Goal: Task Accomplishment & Management: Complete application form

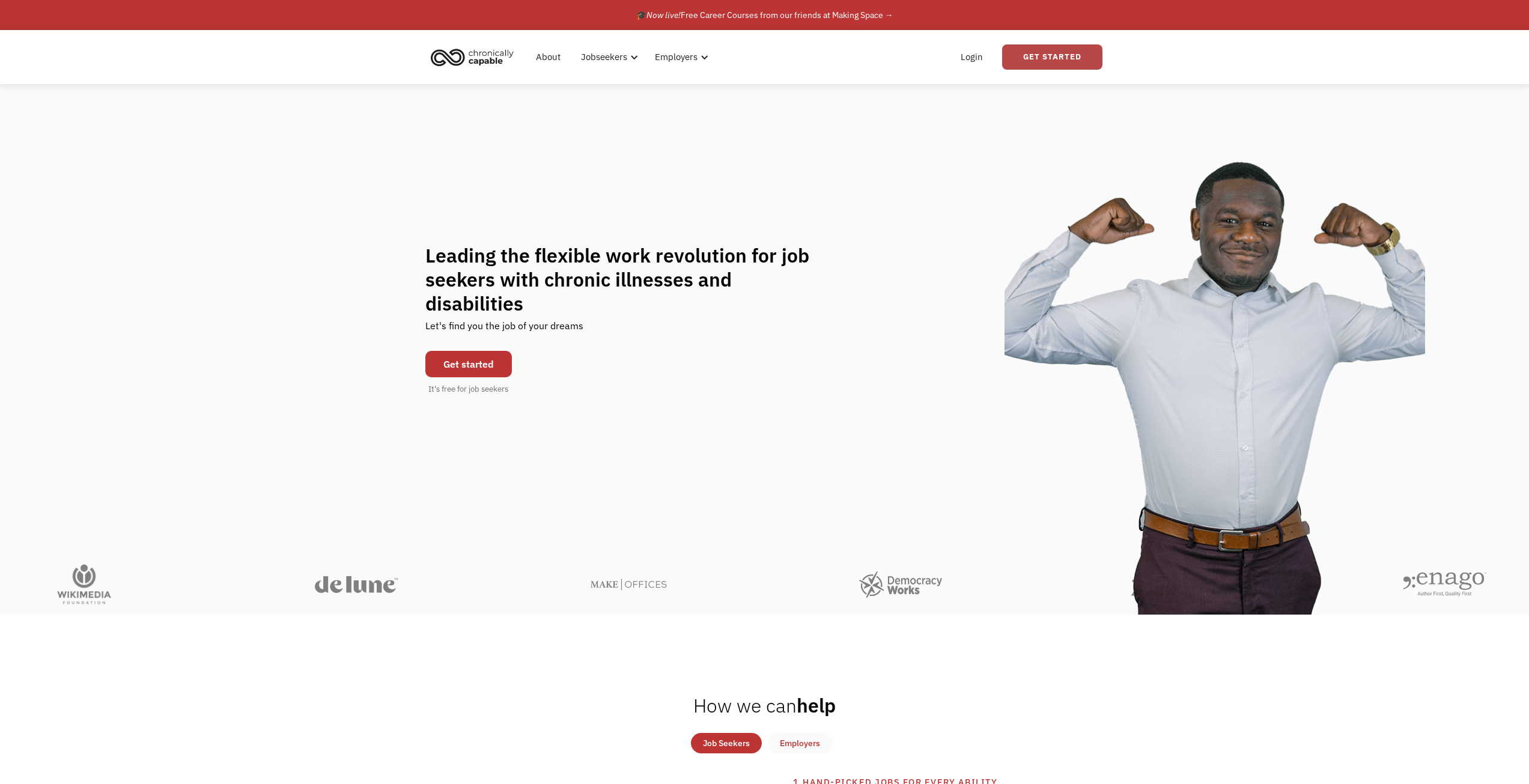
click at [1035, 55] on link "Get Started" at bounding box center [1052, 57] width 100 height 25
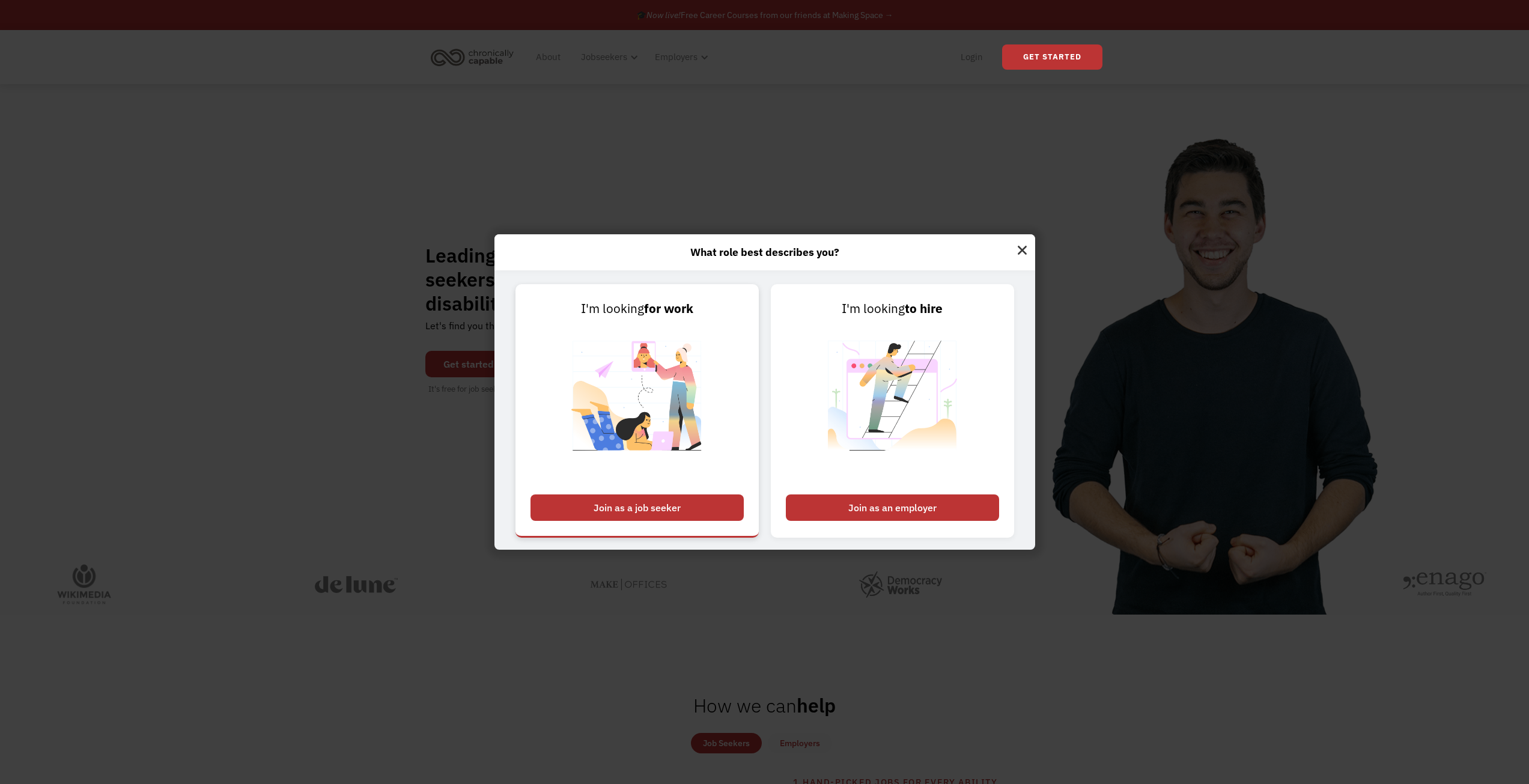
click at [630, 507] on div "Join as a job seeker" at bounding box center [637, 507] width 213 height 27
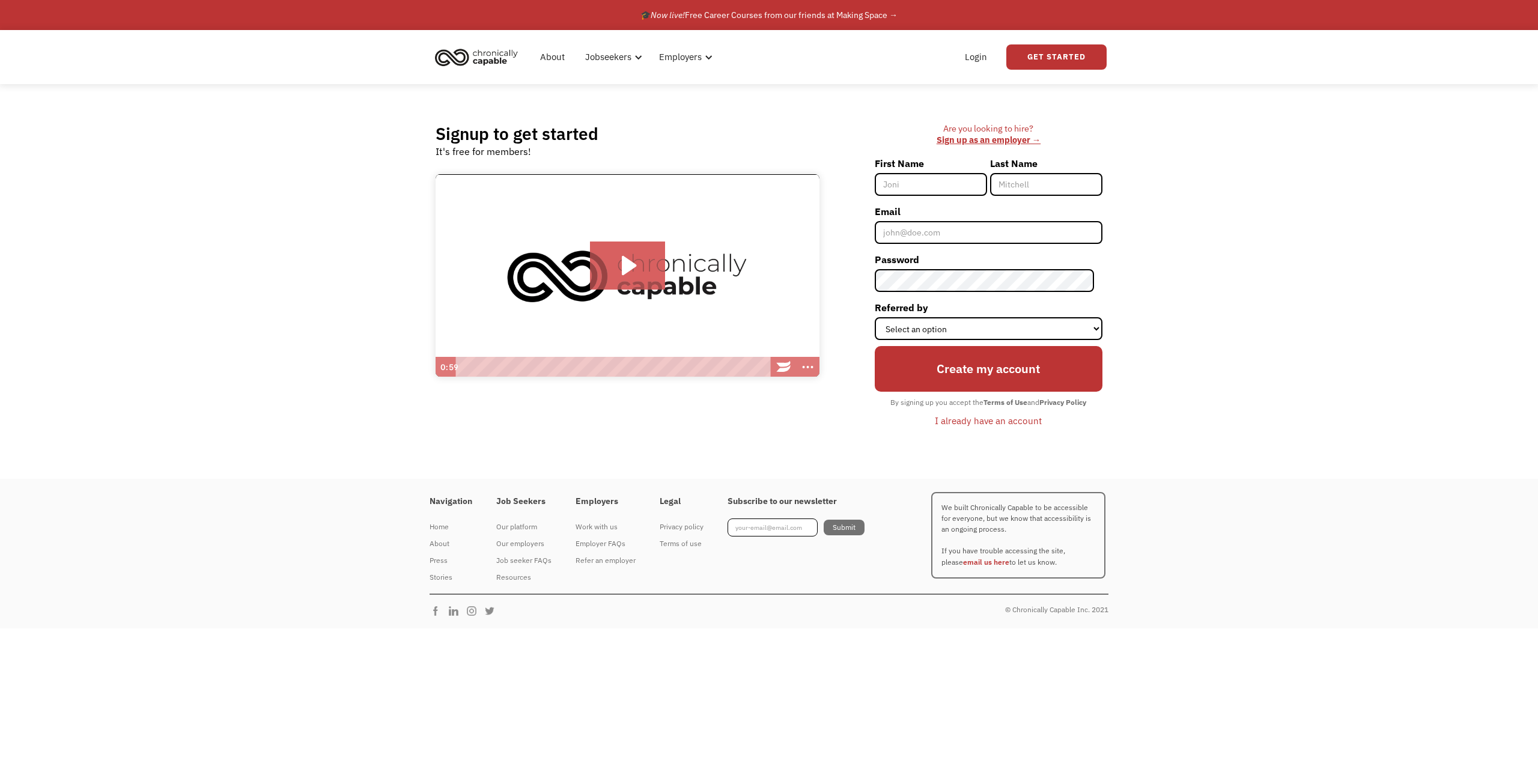
click at [934, 177] on input "First Name" at bounding box center [931, 184] width 112 height 23
type input "Michael"
type input "[PERSON_NAME]"
click at [902, 230] on input "Email" at bounding box center [988, 232] width 228 height 23
type input "MichaelCMeyer@yahoo.com"
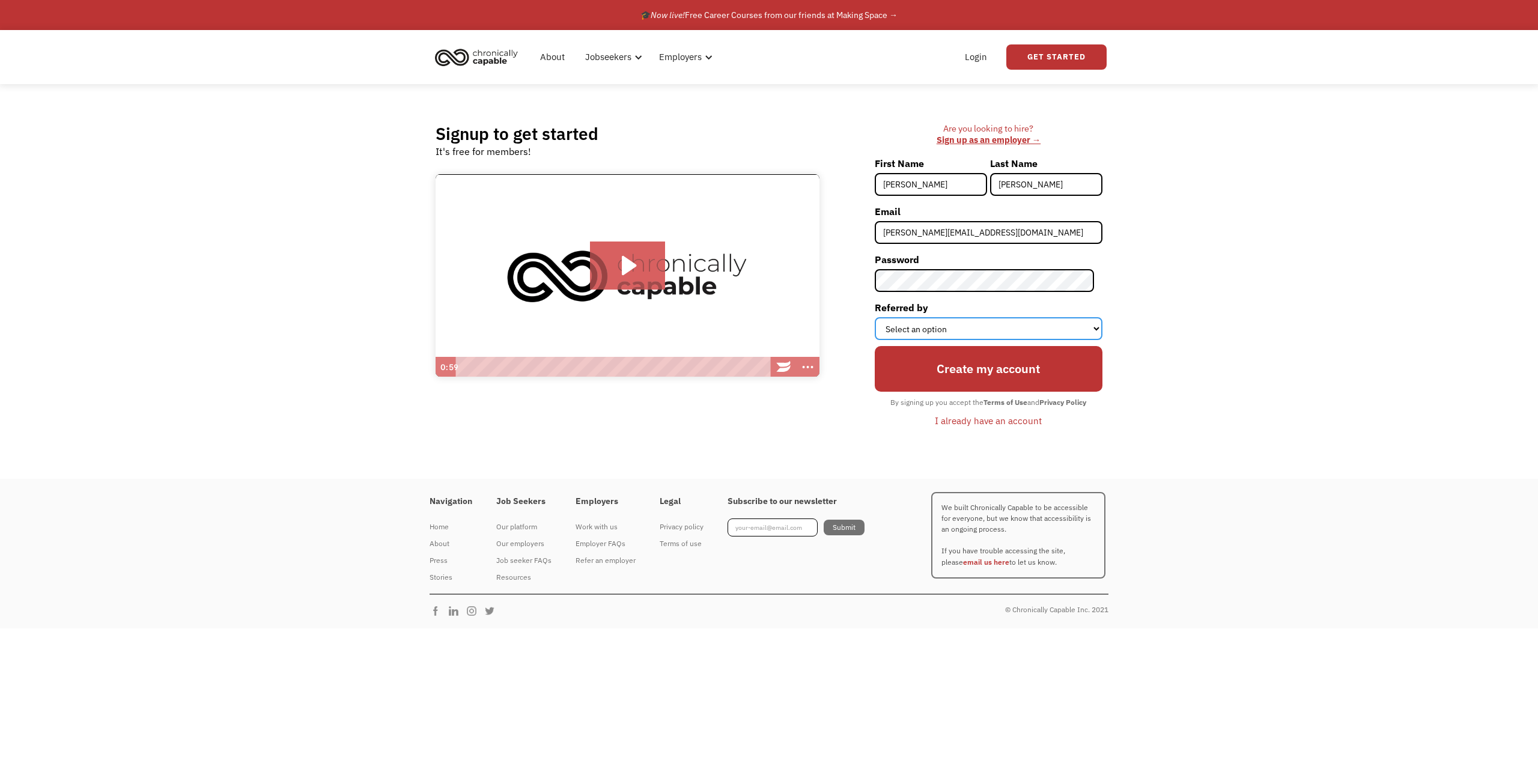
click at [911, 323] on select "Select an option Instagram Facebook Twitter Search Engine News Article Word of …" at bounding box center [988, 328] width 228 height 23
select select "Other"
click at [883, 317] on select "Select an option Instagram Facebook Twitter Search Engine News Article Word of …" at bounding box center [988, 328] width 228 height 23
click at [978, 372] on input "Create my account" at bounding box center [988, 369] width 228 height 46
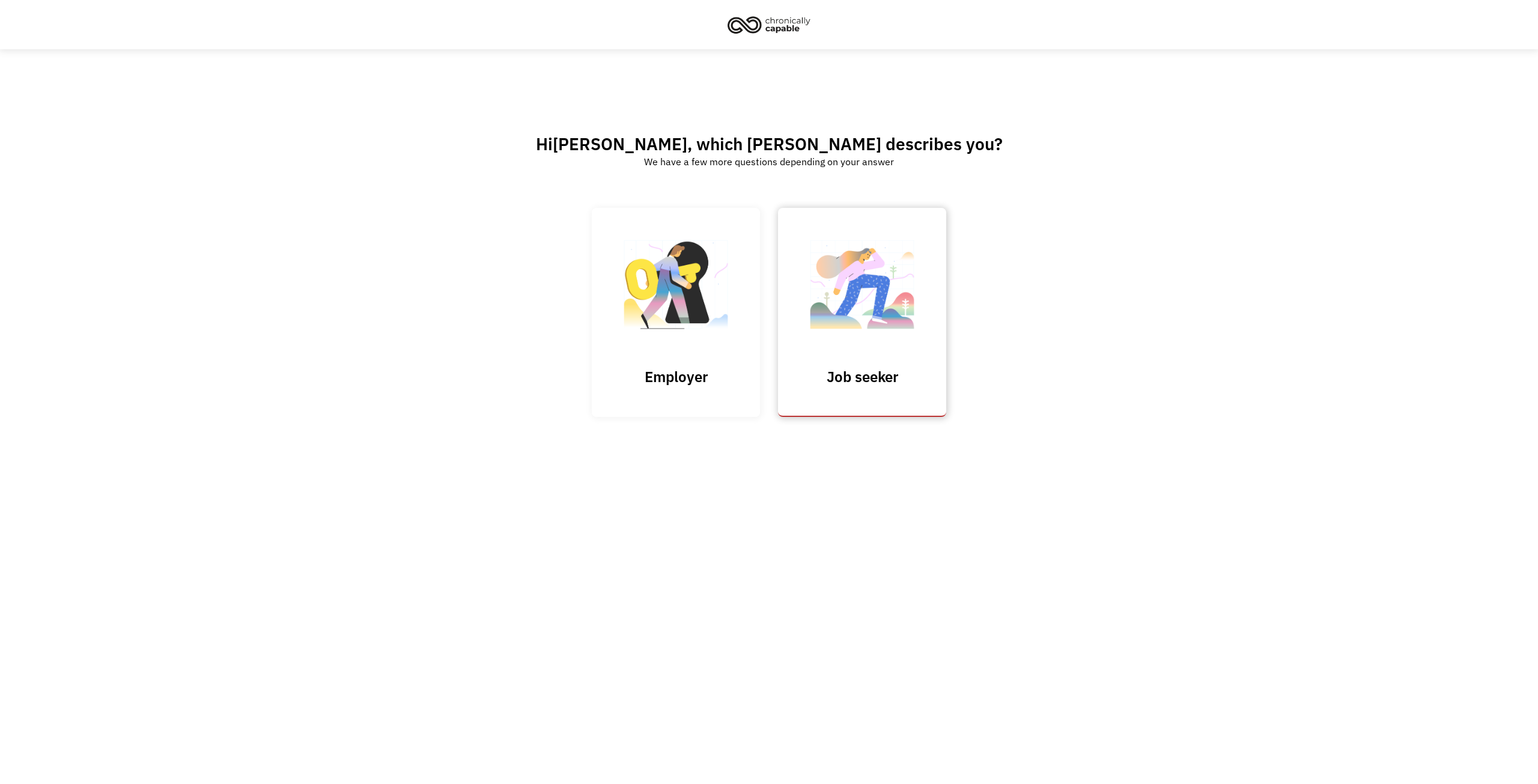
click at [844, 288] on img at bounding box center [862, 291] width 120 height 117
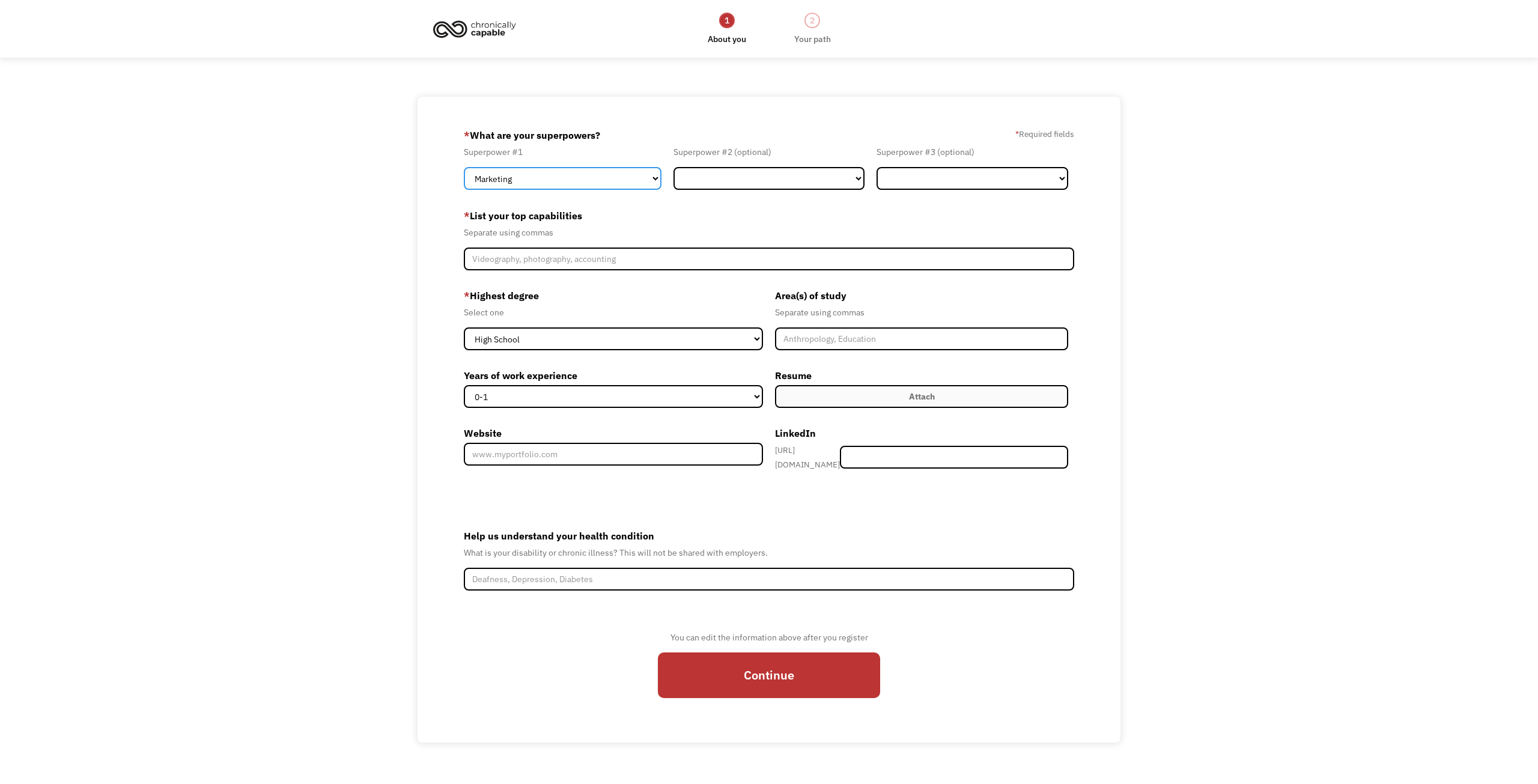
click at [503, 179] on select "Marketing Human Resources Finance Technology Operations Sales Industrial & Manu…" at bounding box center [563, 178] width 198 height 23
select select "Technology"
click at [464, 167] on select "Marketing Human Resources Finance Technology Operations Sales Industrial & Manu…" at bounding box center [563, 178] width 198 height 23
click at [772, 177] on select "Marketing Human Resources Finance Technology Operations Sales Industrial & Manu…" at bounding box center [770, 178] width 191 height 23
select select "Sales"
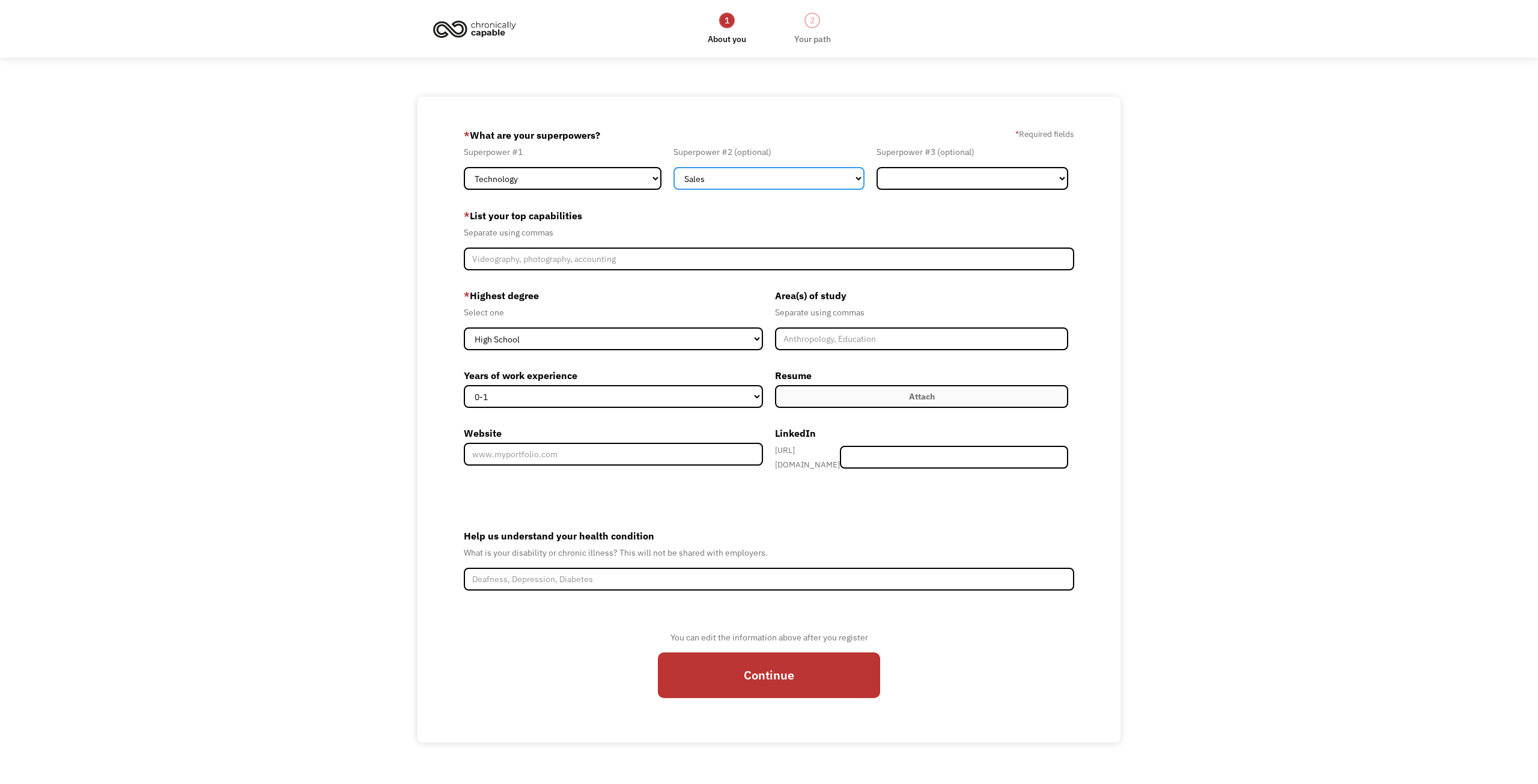
click at [674, 167] on select "Marketing Human Resources Finance Technology Operations Sales Industrial & Manu…" at bounding box center [770, 178] width 191 height 23
click at [949, 173] on select "Marketing Human Resources Finance Technology Operations Sales Industrial & Manu…" at bounding box center [972, 178] width 191 height 23
select select "Engineering & Construction"
click at [876, 167] on select "Marketing Human Resources Finance Technology Operations Sales Industrial & Manu…" at bounding box center [972, 178] width 191 height 23
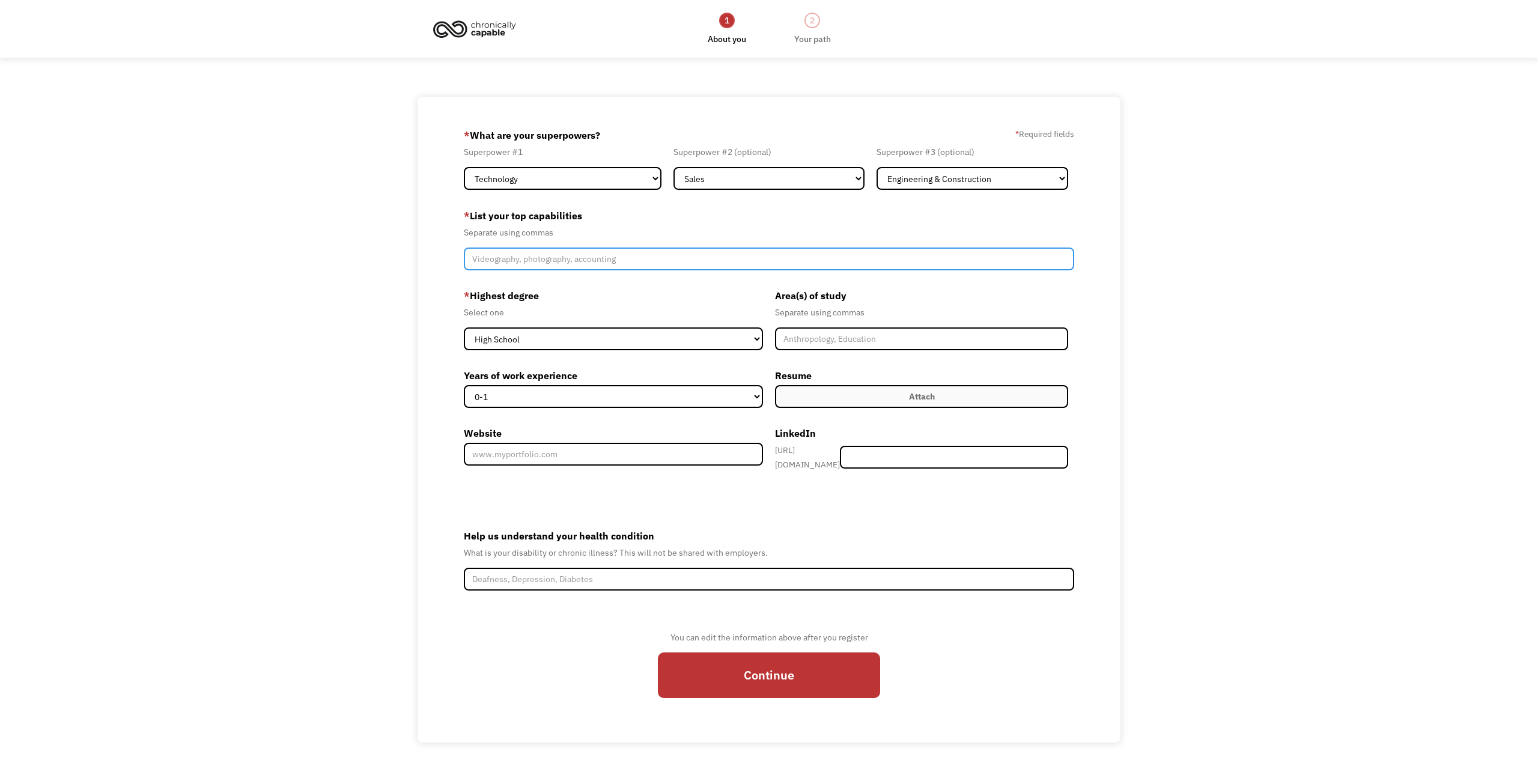
click at [543, 259] on input "Member-Create-Step1" at bounding box center [769, 259] width 610 height 23
type input "Cyber Security Architect"
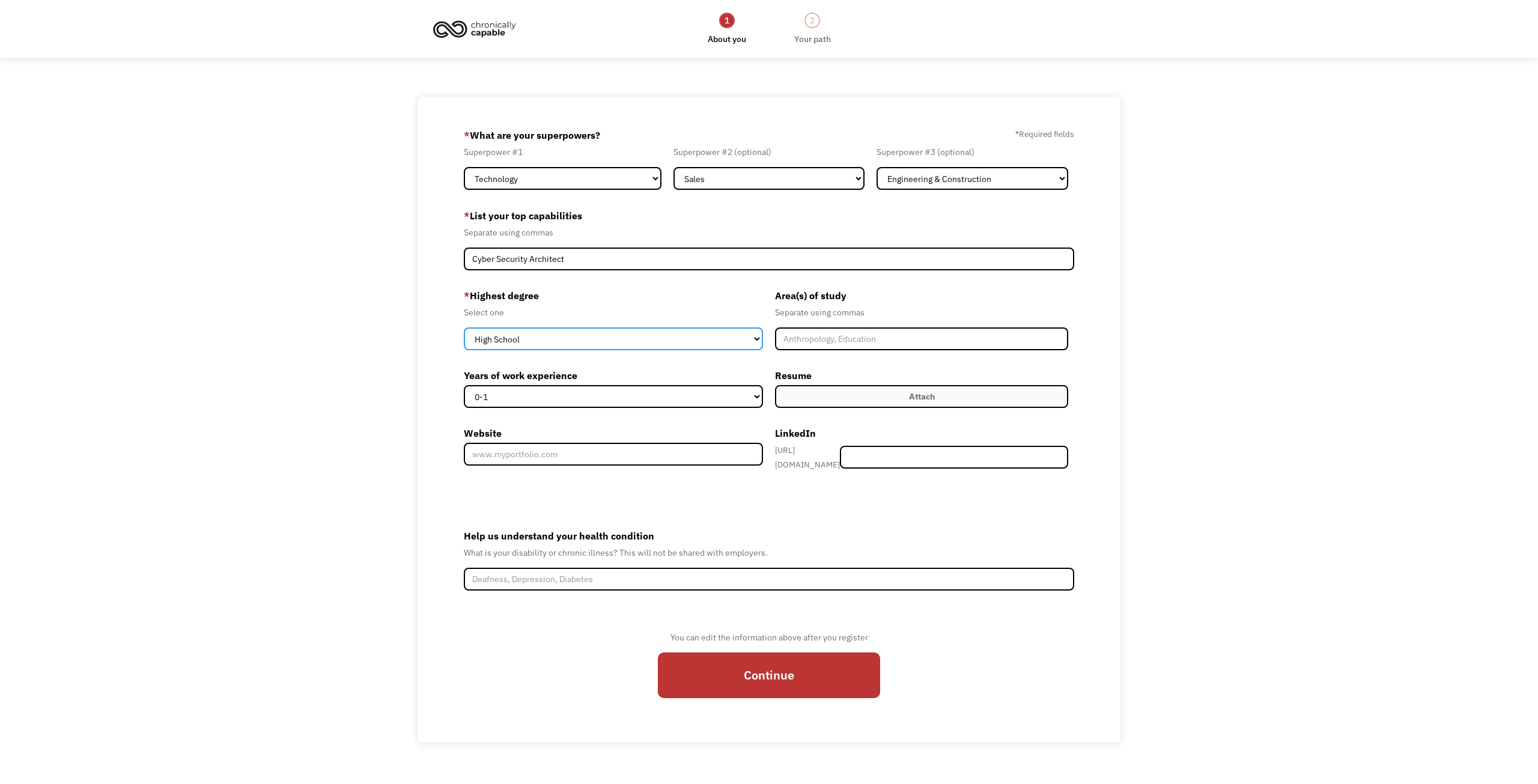
click at [537, 341] on select "High School Associates Bachelors Master's PhD" at bounding box center [613, 338] width 299 height 23
select select "bachelors"
click at [464, 327] on select "High School Associates Bachelors Master's PhD" at bounding box center [613, 338] width 299 height 23
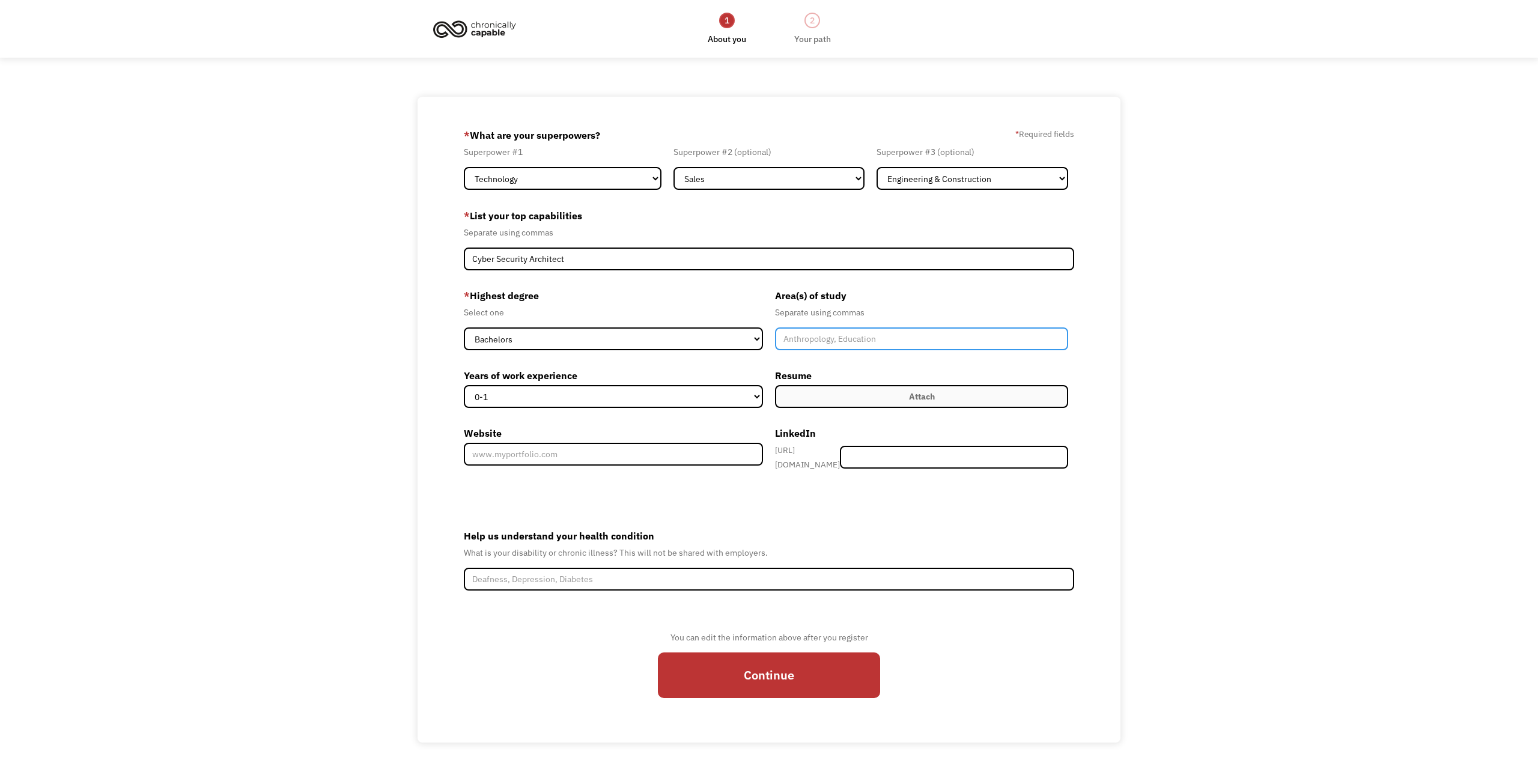
click at [835, 339] on input "Member-Create-Step1" at bounding box center [922, 338] width 293 height 23
type input "Cyber Security architect, Network engineer"
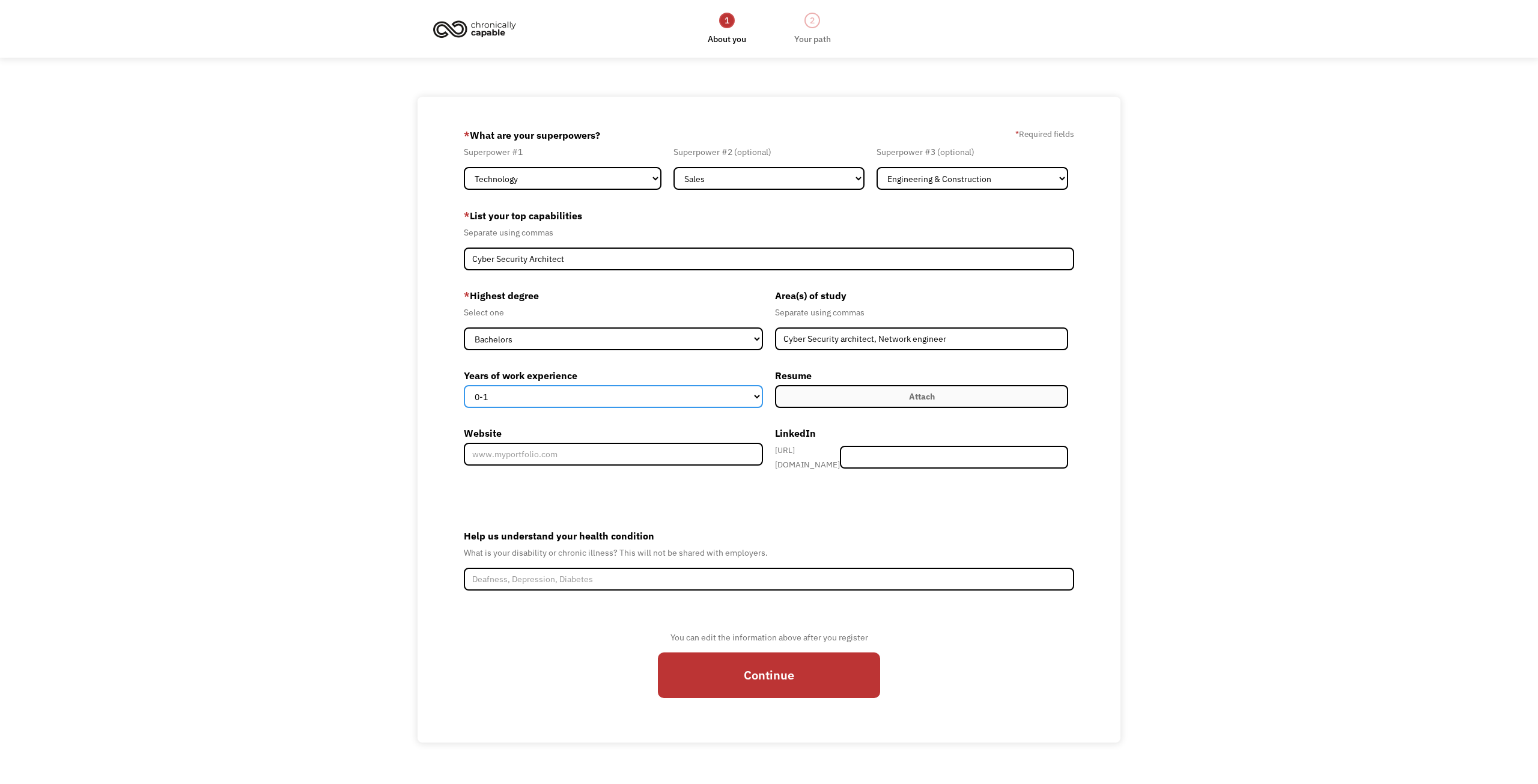
click at [501, 395] on select "0-1 2-4 5-10 11-15 15+" at bounding box center [613, 396] width 299 height 23
select select "15+"
click at [464, 385] on select "0-1 2-4 5-10 11-15 15+" at bounding box center [613, 396] width 299 height 23
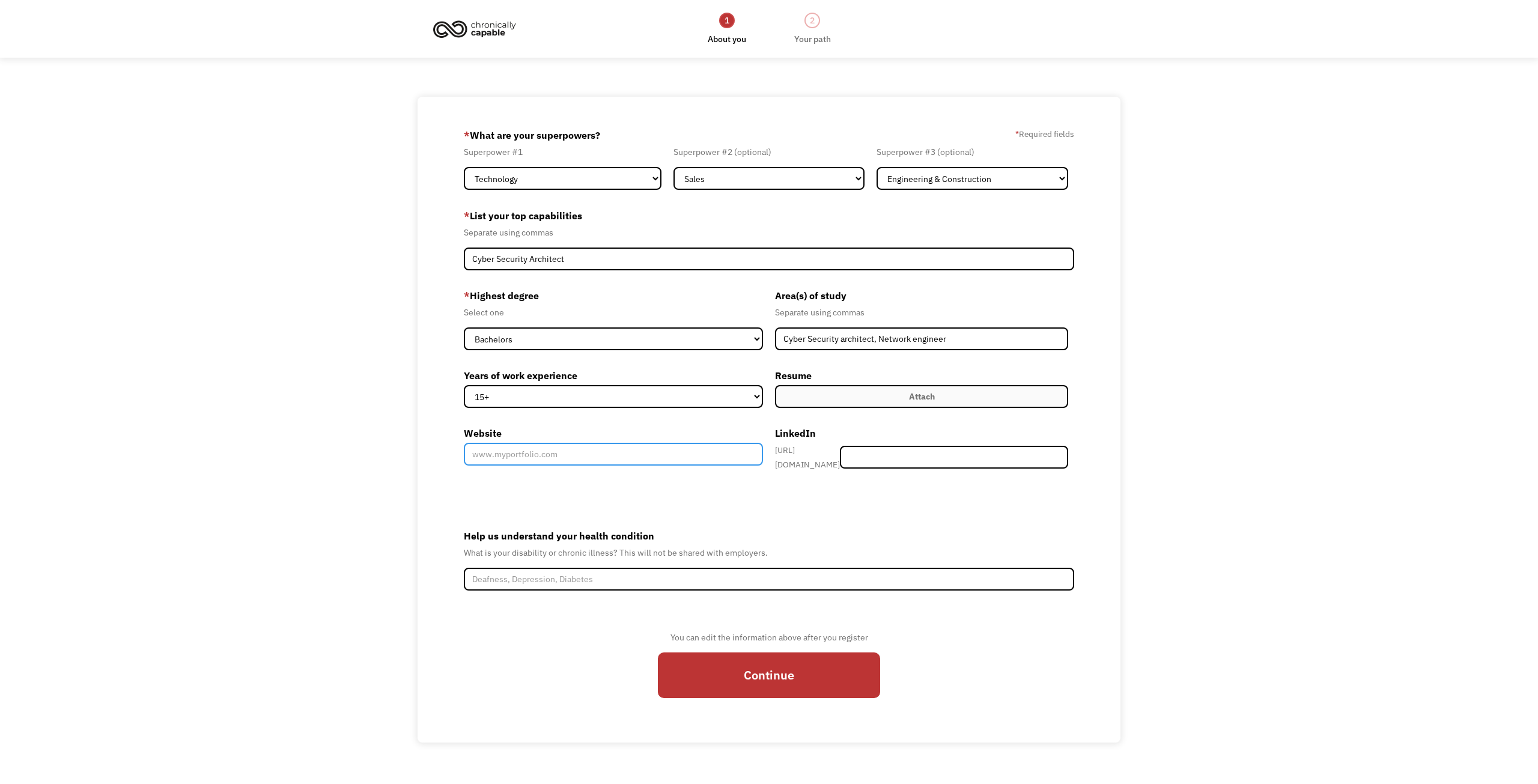
click at [576, 452] on input "Website" at bounding box center [613, 454] width 299 height 23
paste input "US IL Chicago E. Randolph"
type input "US IL Chicago E. Randolph"
click at [652, 450] on input "Website" at bounding box center [613, 454] width 299 height 23
paste input "https://www.linkedin.com/in/mcmeyer/"
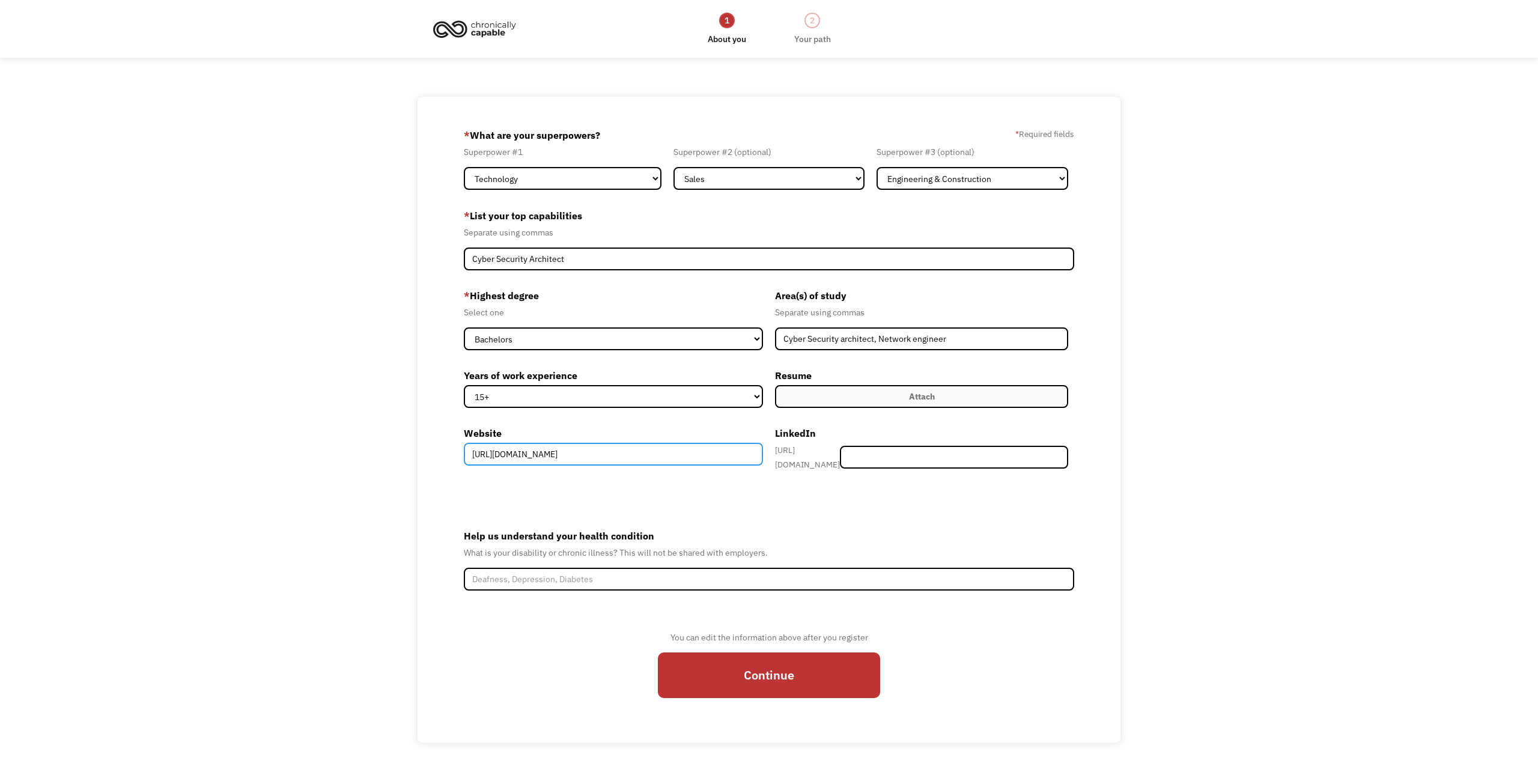
type input "https://www.linkedin.com/in/mcmeyer/"
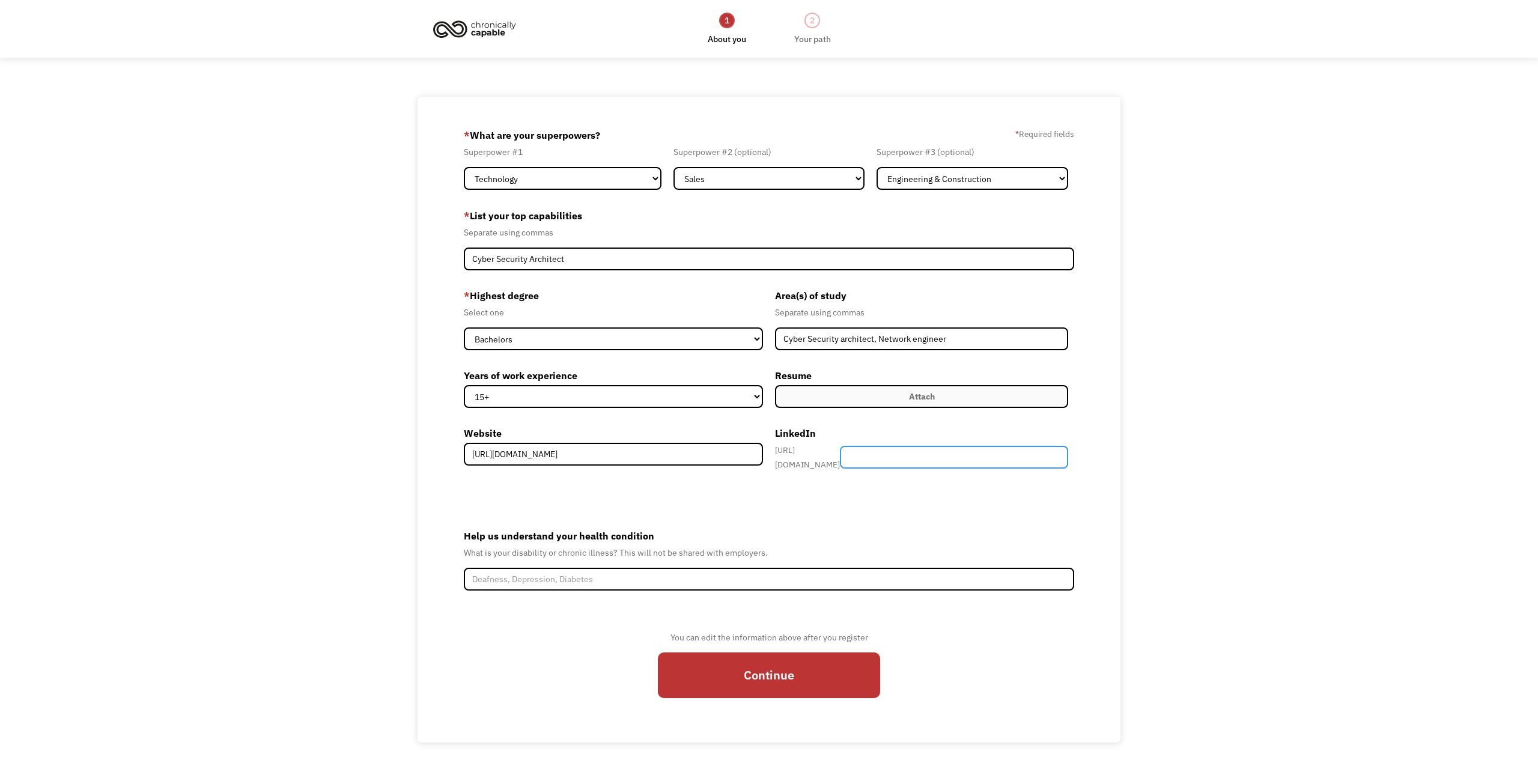
click at [976, 456] on input "Member-Create-Step1" at bounding box center [954, 457] width 229 height 23
paste input "https://www.linkedin.com/in/mcmeyer/"
type input "https://www.linkedin.com/in/mcmeyer/"
click at [926, 398] on div "Attach" at bounding box center [922, 396] width 26 height 14
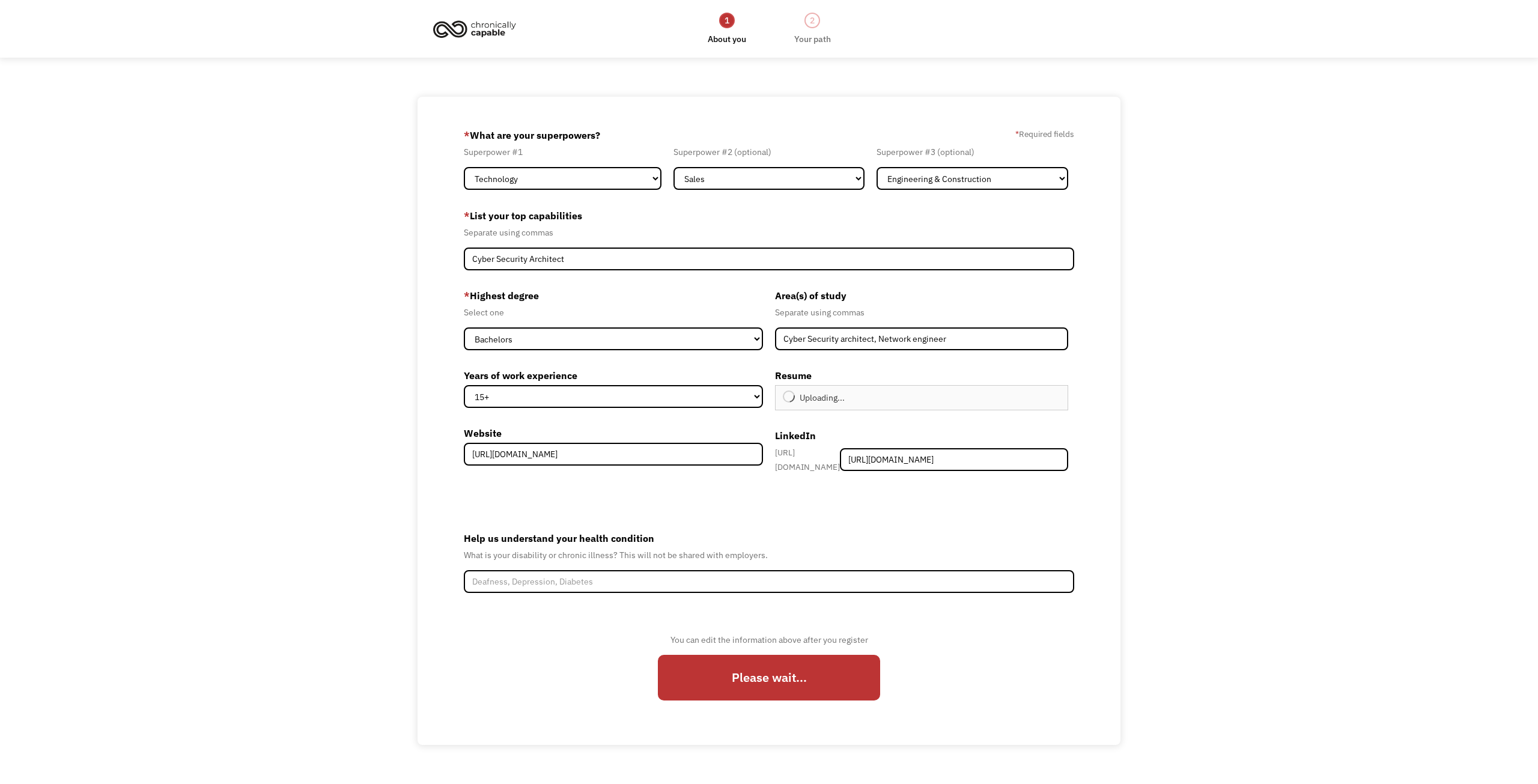
type input "Continue"
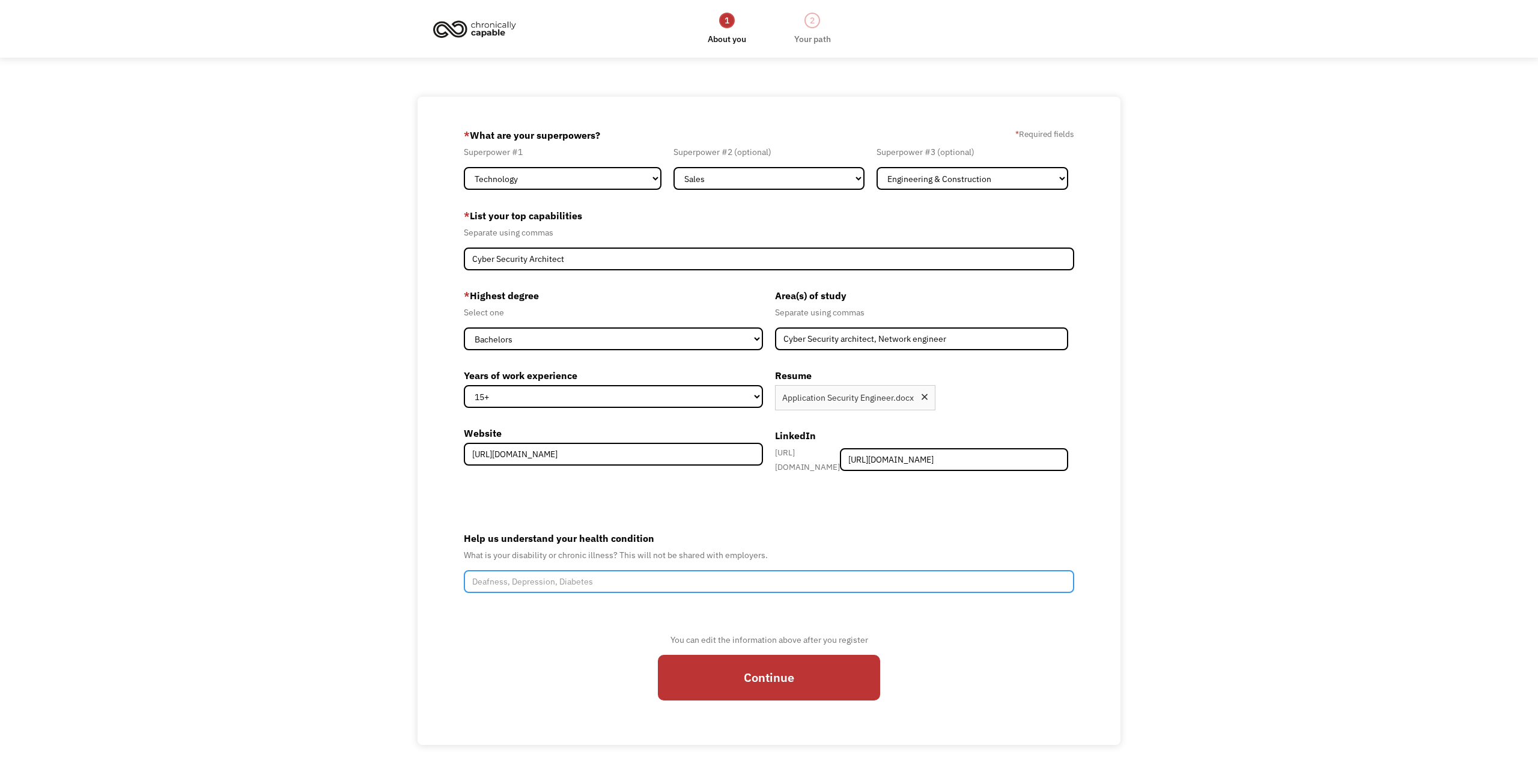
click at [632, 575] on input "Help us understand your health condition" at bounding box center [769, 581] width 610 height 23
type input "ADHD, ASD"
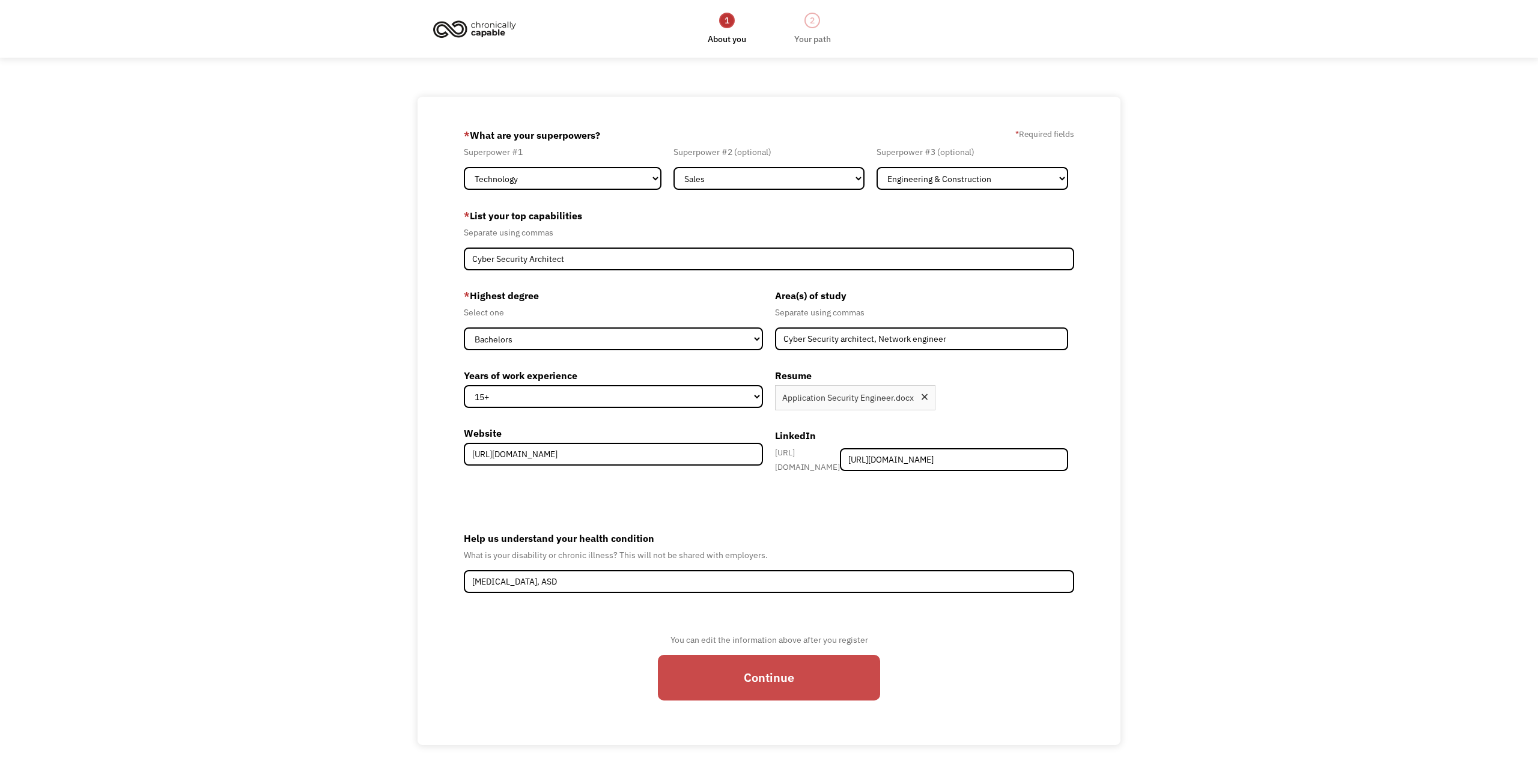
click at [778, 674] on input "Continue" at bounding box center [769, 677] width 222 height 46
type input "Please wait..."
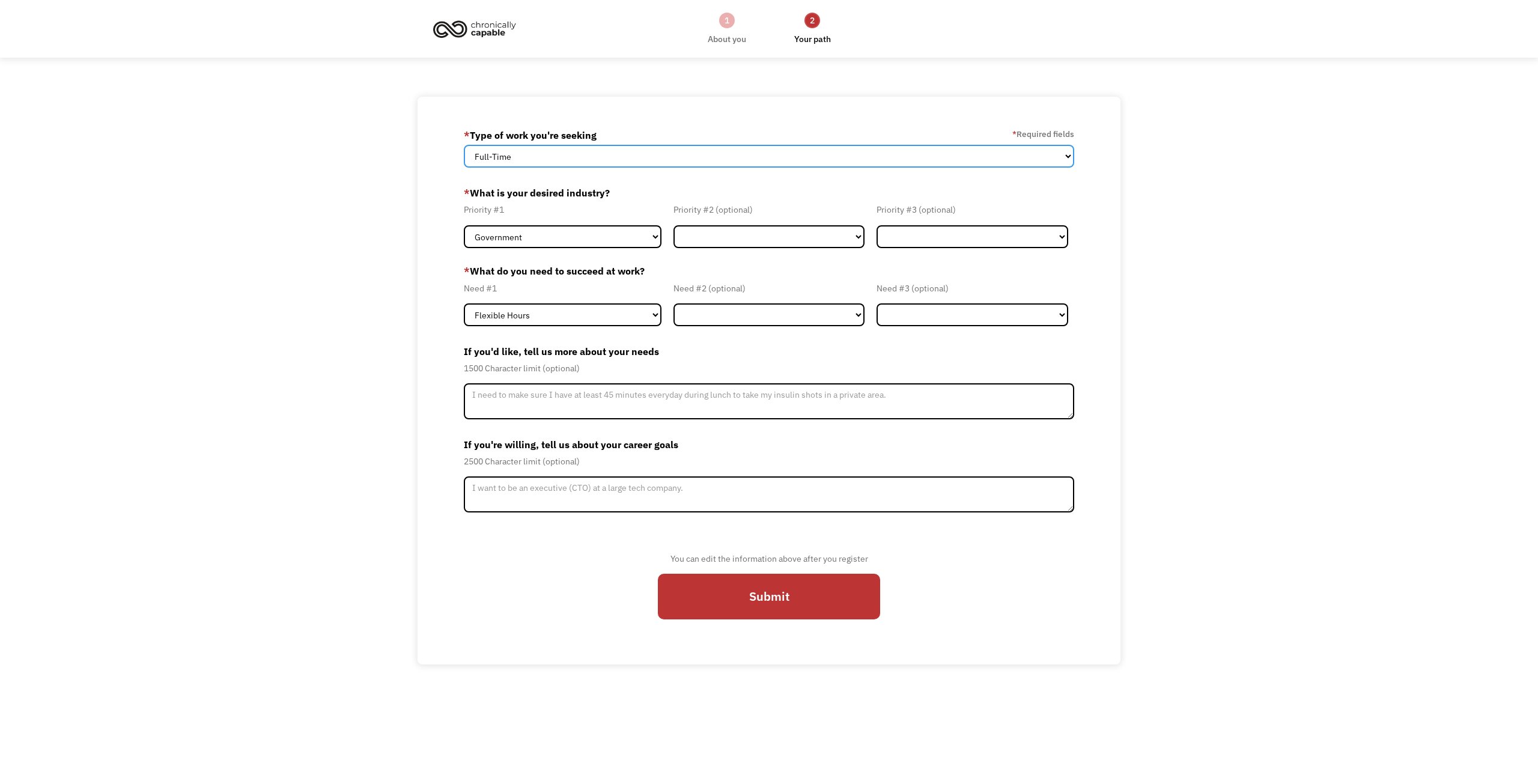
click at [515, 148] on select "Full-Time Part-Time Both Full-Time and Part-Time" at bounding box center [769, 156] width 610 height 23
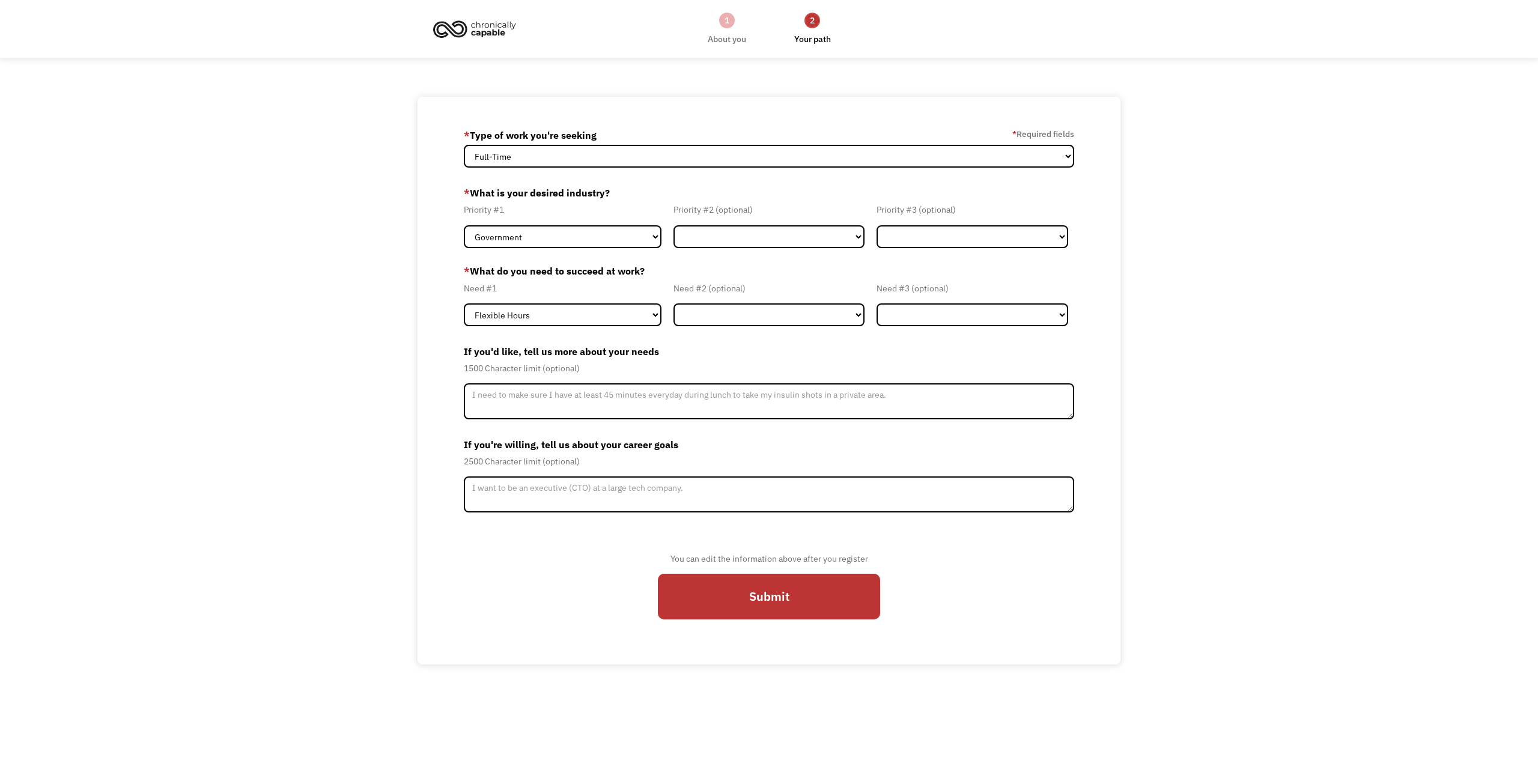
click at [412, 165] on div "68bf2365d30ae03db7df4bc0 michaelcmeyer@yahoo.com Michael Meyer * Type of work y…" at bounding box center [769, 380] width 1538 height 567
click at [548, 243] on select "Government Finance & Insurance Health & Social Care Tech & Engineering Creative…" at bounding box center [563, 236] width 198 height 23
select select "Tech & Engineering"
click at [464, 225] on select "Government Finance & Insurance Health & Social Care Tech & Engineering Creative…" at bounding box center [563, 236] width 198 height 23
click at [696, 236] on select "Government Finance & Insurance Health & Social Care Tech & Engineering Creative…" at bounding box center [770, 236] width 191 height 23
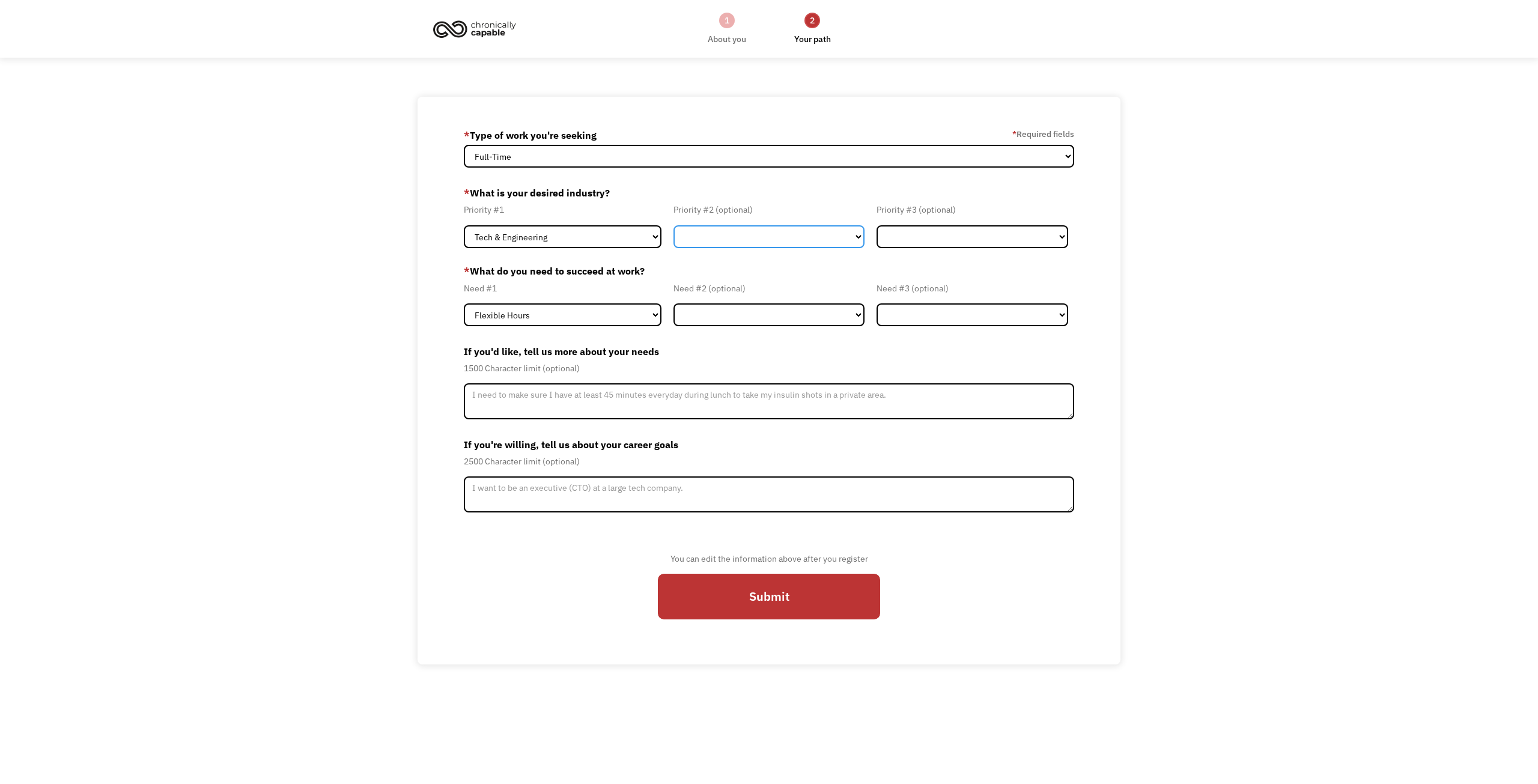
select select "Government"
click at [674, 225] on select "Government Finance & Insurance Health & Social Care Tech & Engineering Creative…" at bounding box center [770, 236] width 191 height 23
click at [933, 241] on select "Government Finance & Insurance Health & Social Care Tech & Engineering Creative…" at bounding box center [972, 236] width 191 height 23
select select "Health & Social Care"
click at [876, 225] on select "Government Finance & Insurance Health & Social Care Tech & Engineering Creative…" at bounding box center [972, 236] width 191 height 23
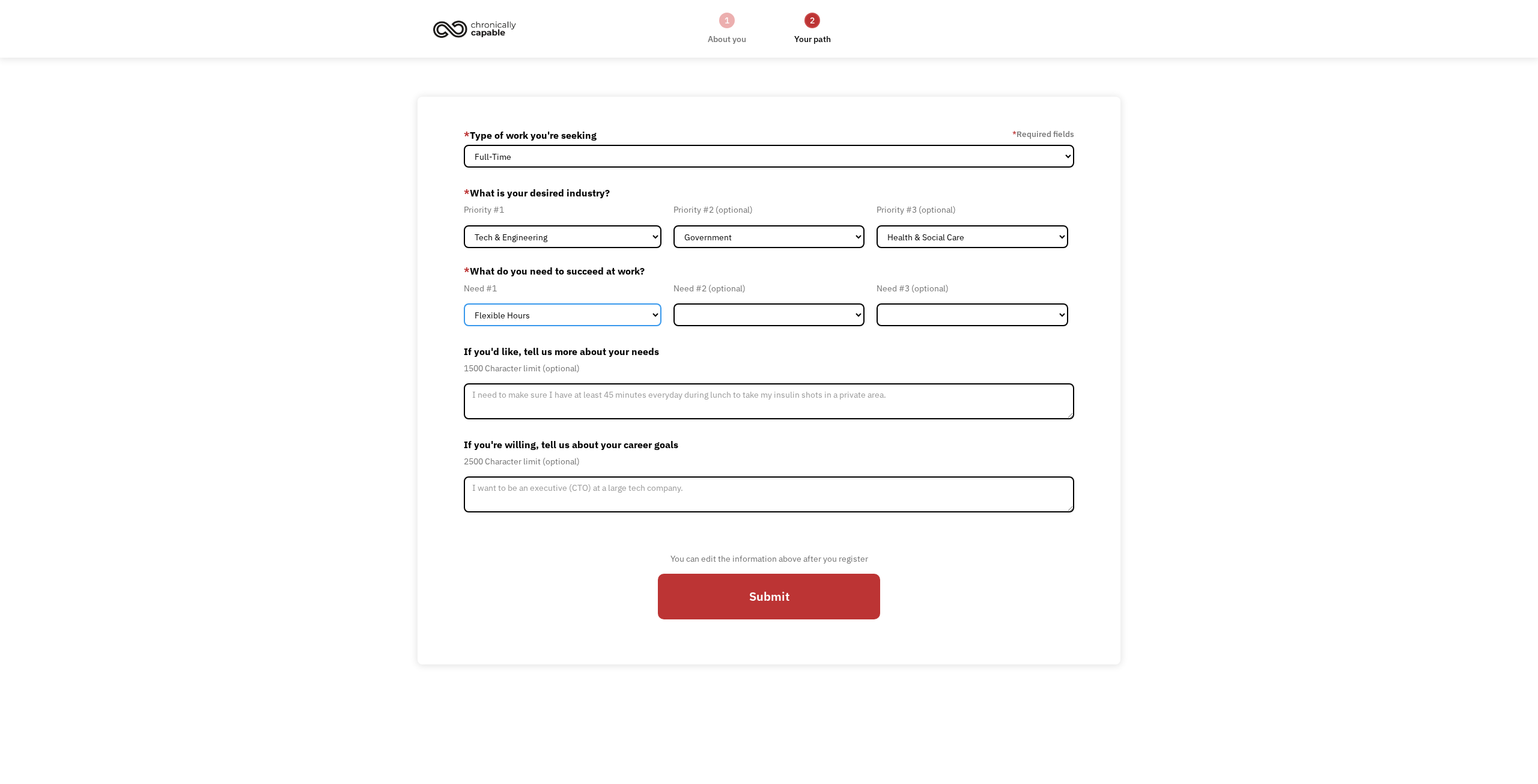
click at [532, 314] on select "Flexible Hours Remote Work Service Animal On-site Accommodations Visual Support…" at bounding box center [563, 314] width 198 height 23
select select "Remote Work"
click at [464, 303] on select "Flexible Hours Remote Work Service Animal On-site Accommodations Visual Support…" at bounding box center [563, 314] width 198 height 23
click at [704, 319] on select "Flexible Hours Remote Work Service Animal On-site Accommodations Visual Support…" at bounding box center [770, 314] width 191 height 23
select select "On-site Accommodations"
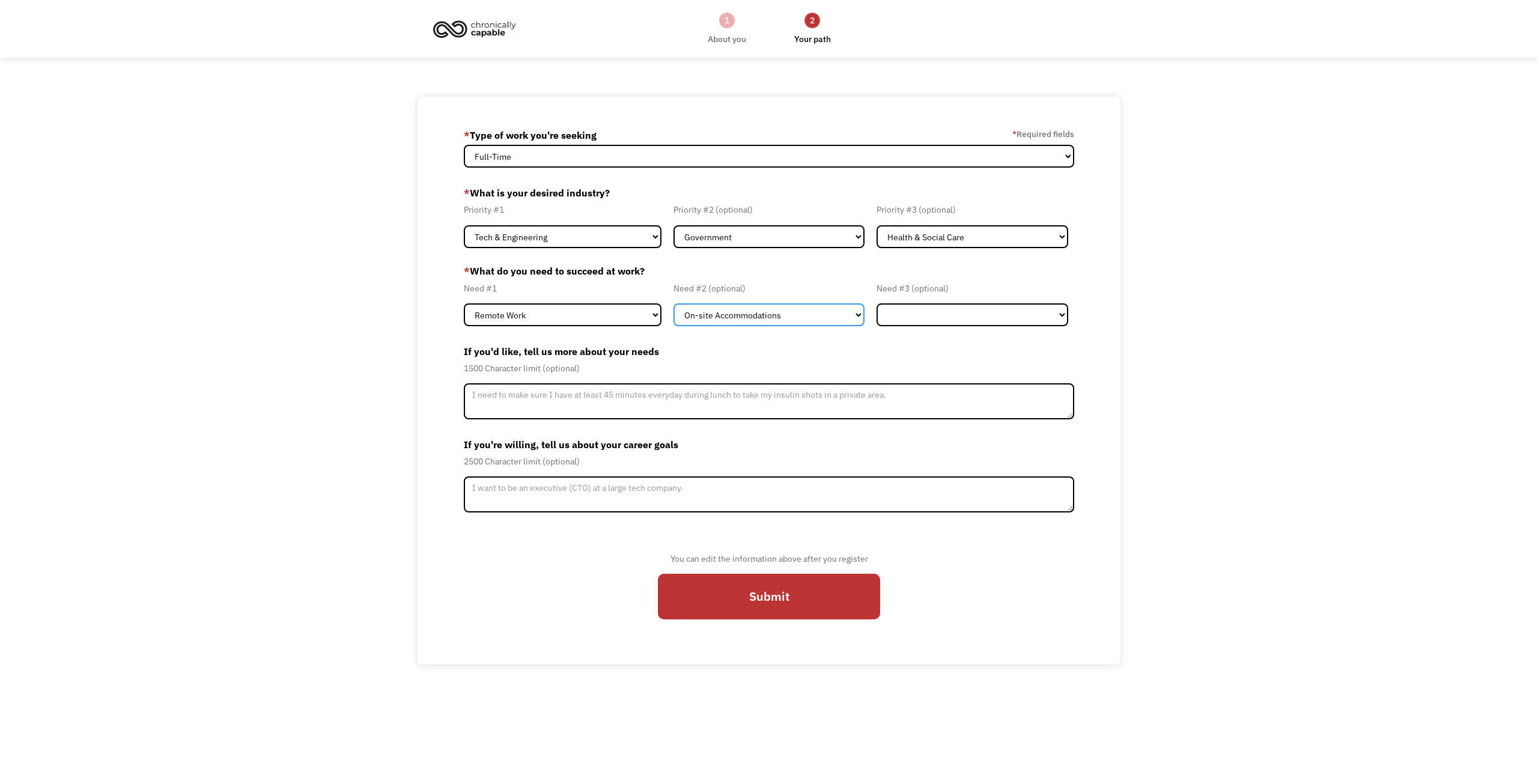
click at [674, 303] on select "Flexible Hours Remote Work Service Animal On-site Accommodations Visual Support…" at bounding box center [770, 314] width 191 height 23
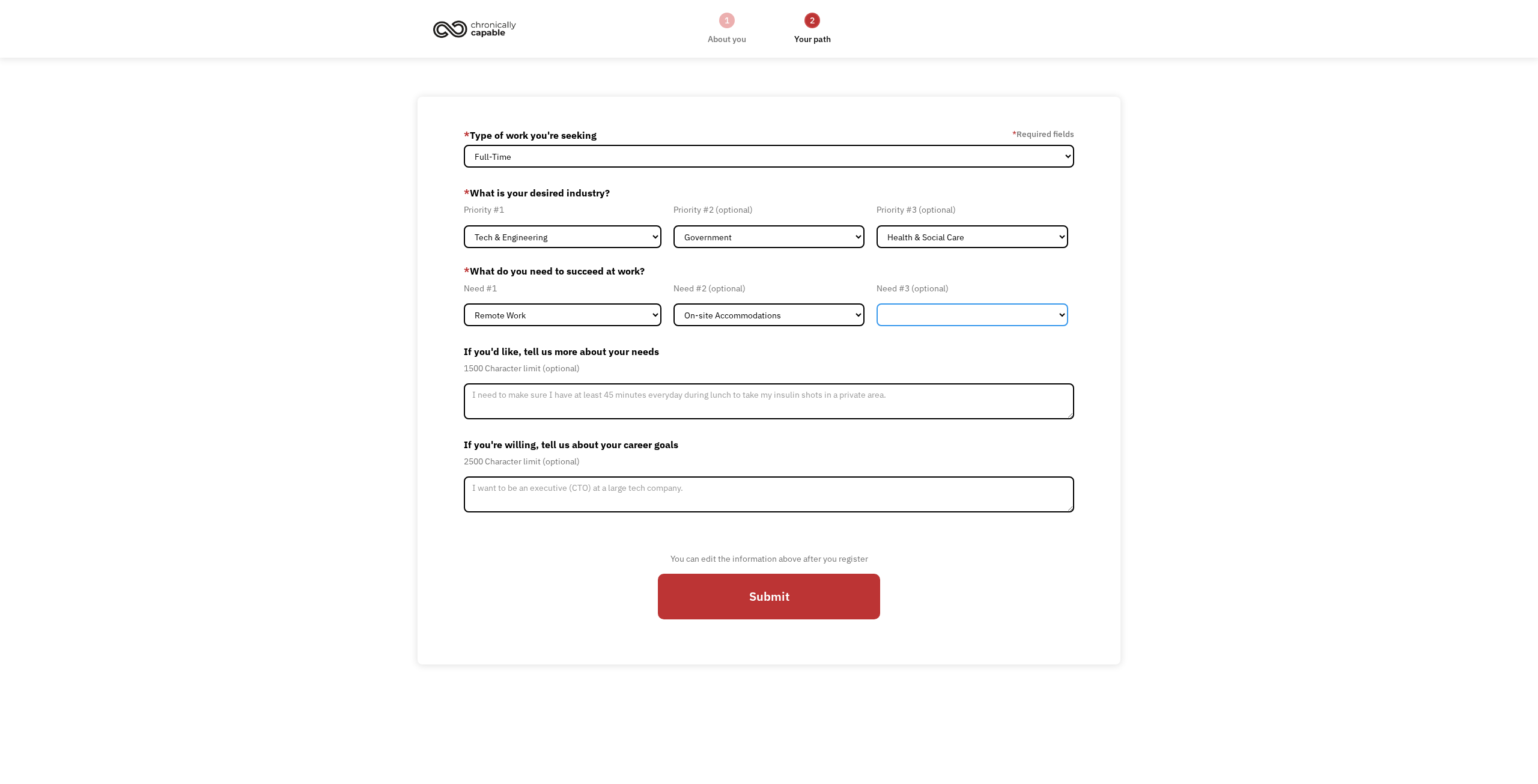
click at [923, 315] on select "Flexible Hours Remote Work Service Animal On-site Accommodations Visual Support…" at bounding box center [972, 314] width 191 height 23
select select "Flexible Hours"
click at [876, 303] on select "Flexible Hours Remote Work Service Animal On-site Accommodations Visual Support…" at bounding box center [972, 314] width 191 height 23
click at [736, 342] on label "If you'd like, tell us more about your needs" at bounding box center [769, 351] width 610 height 19
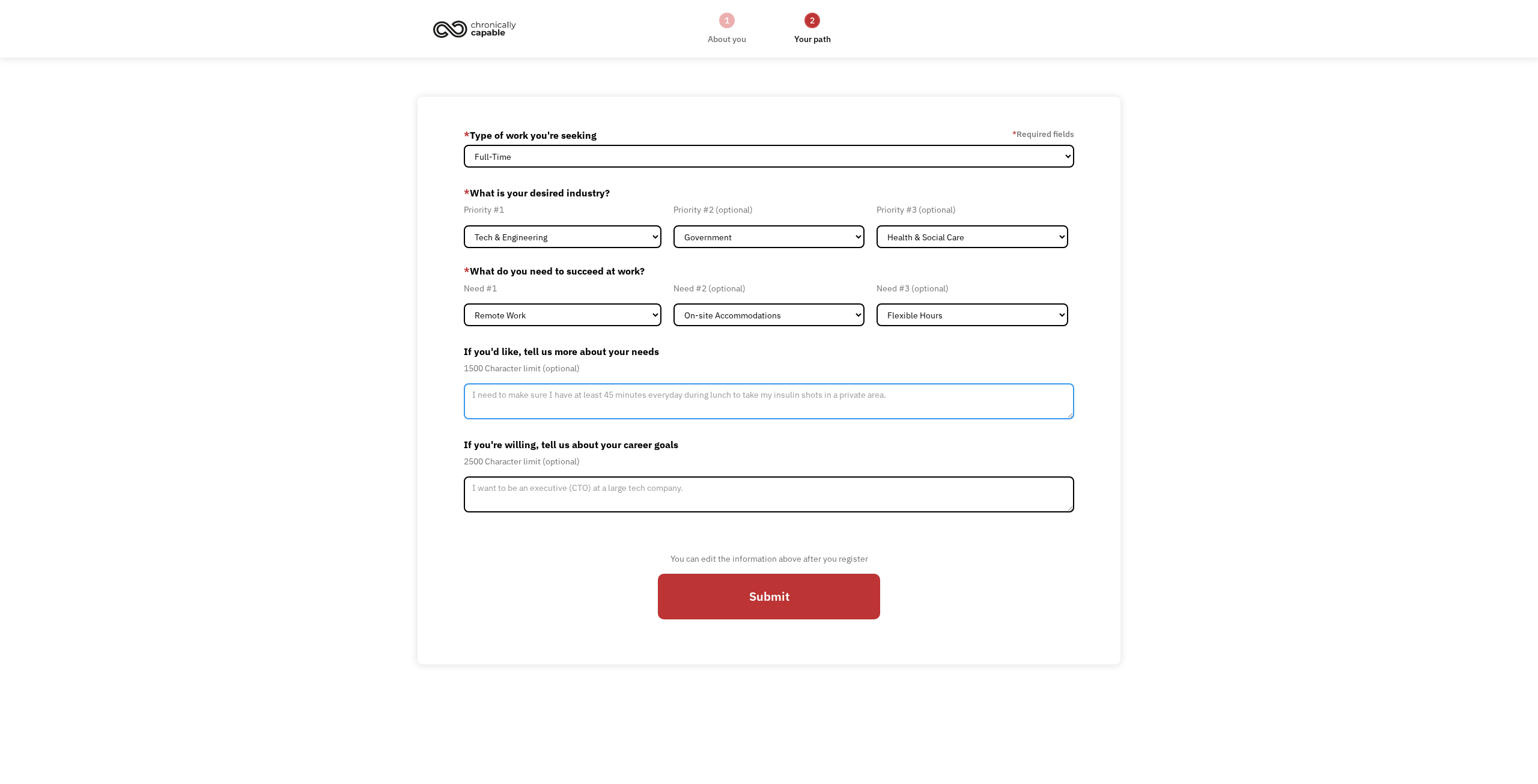
click at [618, 394] on textarea "Member-Update-Form-Step2" at bounding box center [769, 401] width 610 height 36
click at [788, 396] on textarea "I have ADHD and ASD. I most fuctional when I have a manager who provides clear,…" at bounding box center [769, 401] width 610 height 36
click at [908, 396] on textarea "I have ADHD and ASD. I most fuctional when I have a manager who provides clear,…" at bounding box center [769, 401] width 610 height 36
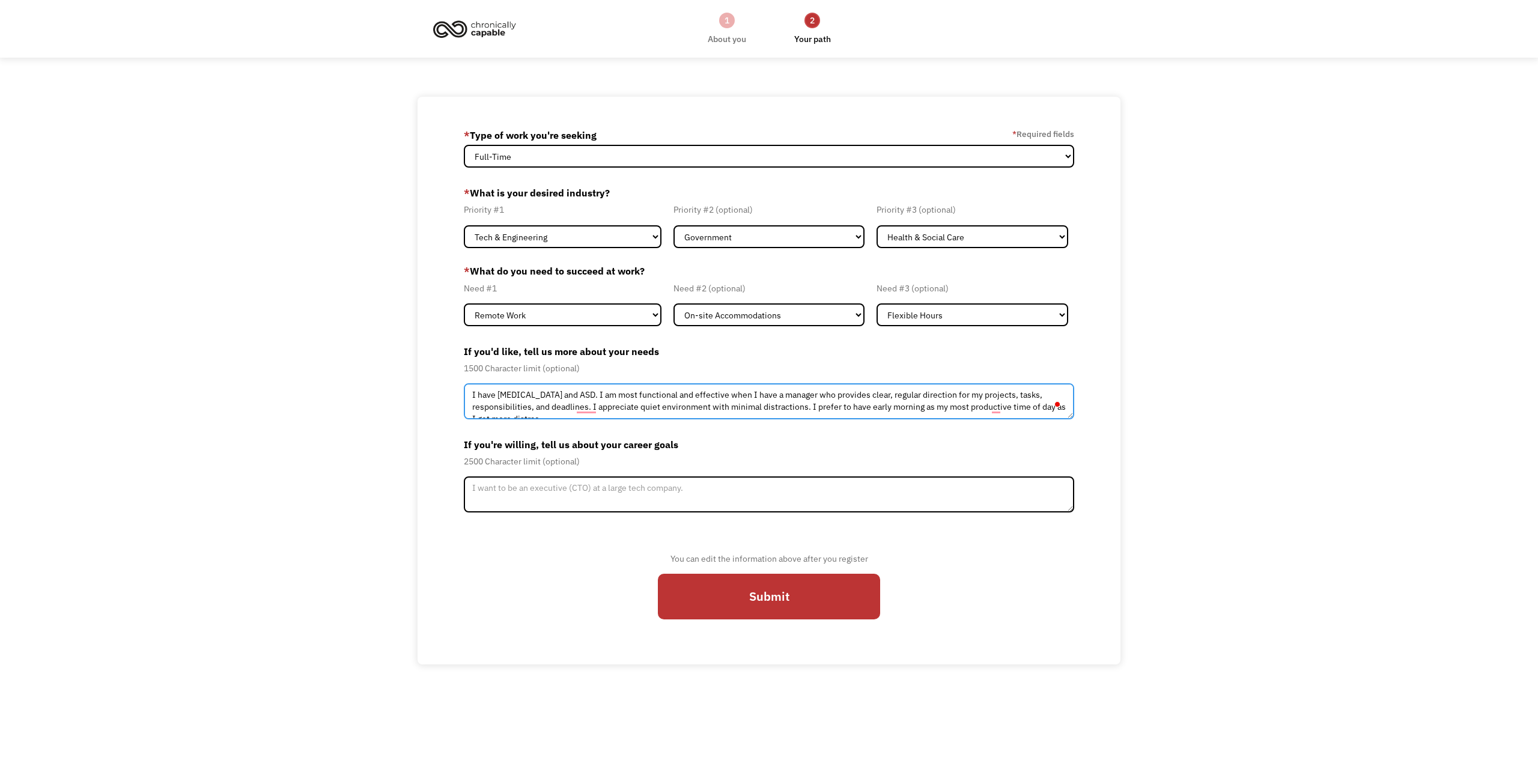
scroll to position [6, 0]
type textarea "I have ADHD and ASD. I am most functional and effective when I have a manager w…"
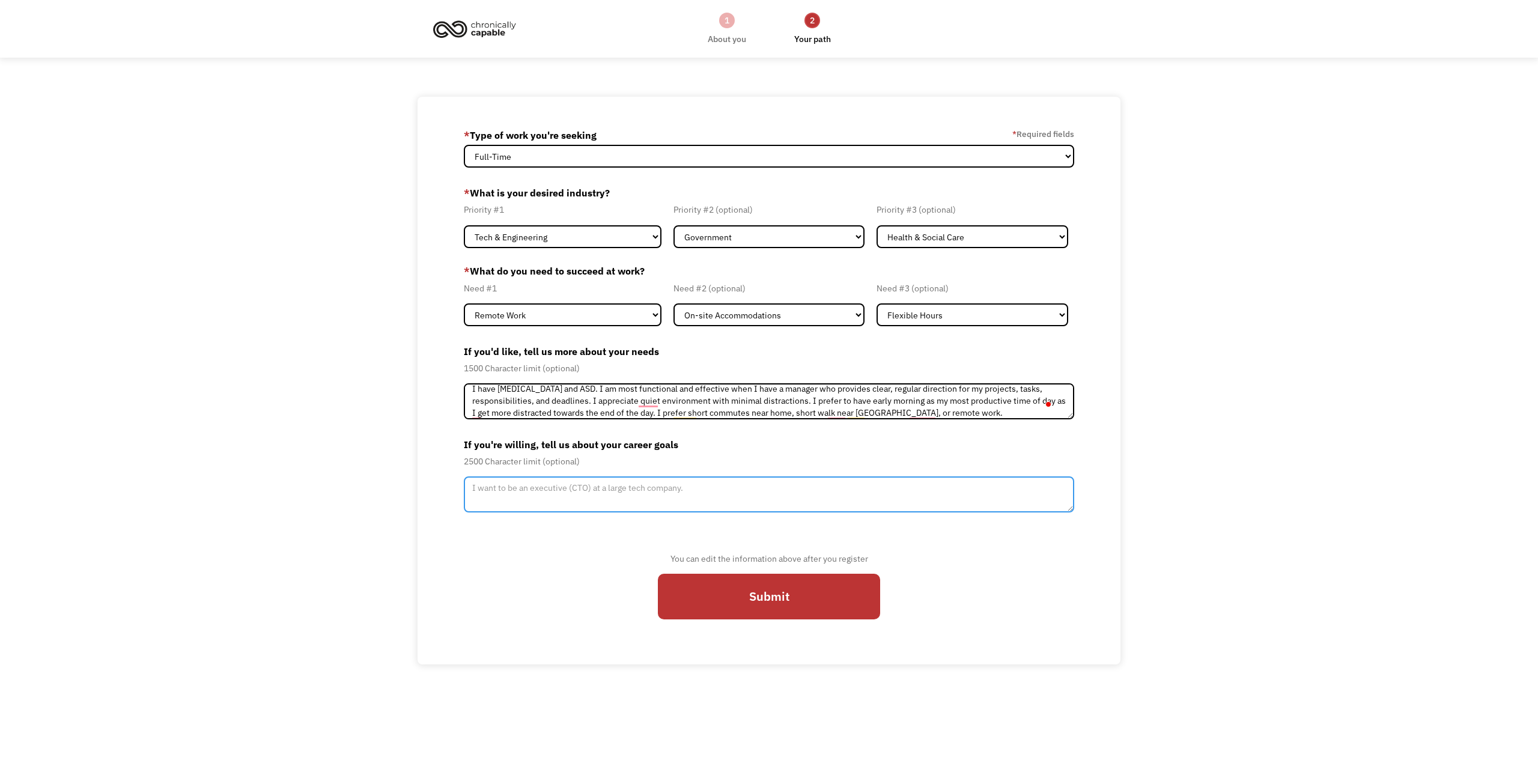
click at [551, 501] on textarea "Member-Update-Form-Step2" at bounding box center [769, 494] width 610 height 36
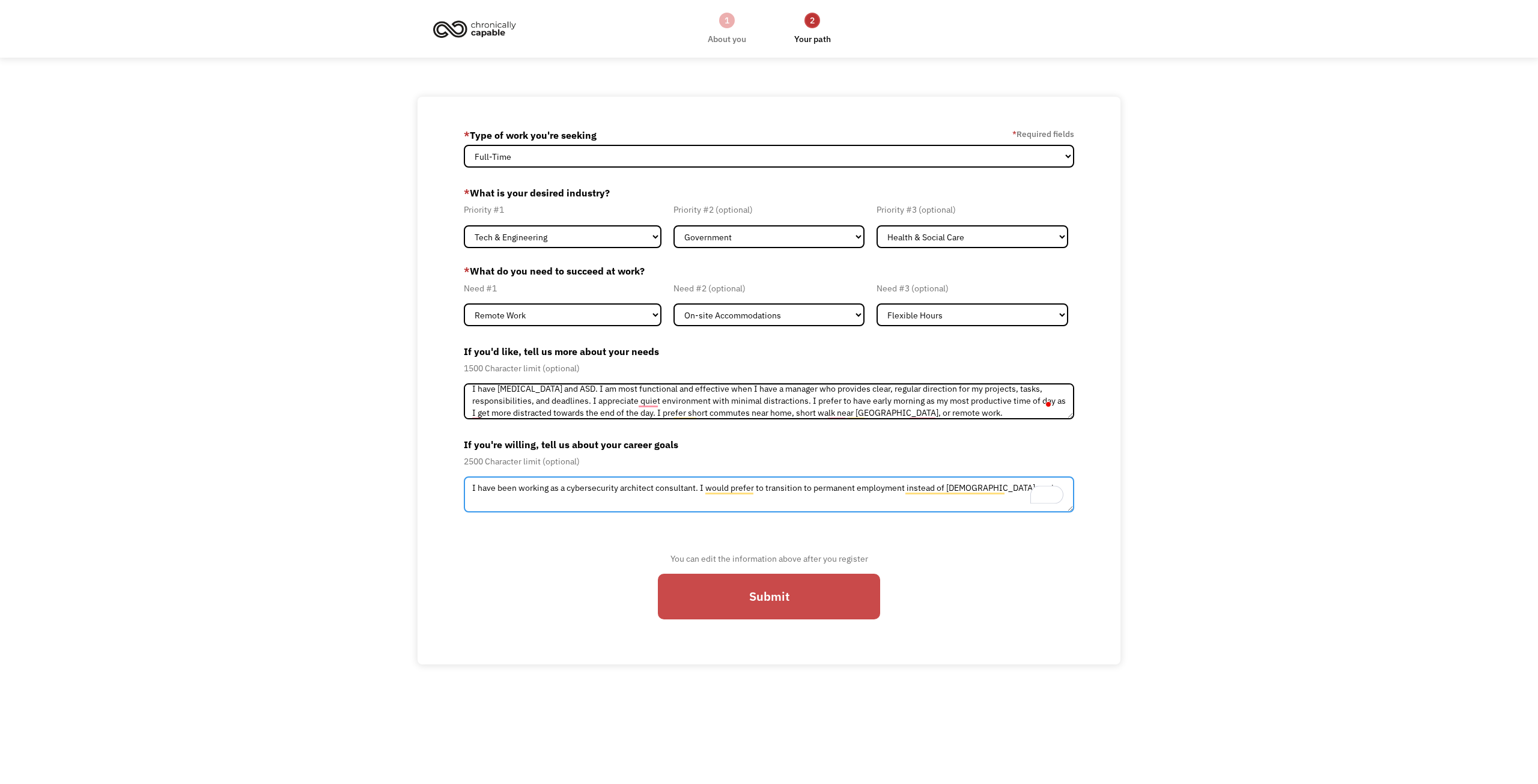
type textarea "I have been working as a cybersecurity architect consultant. I would prefer to …"
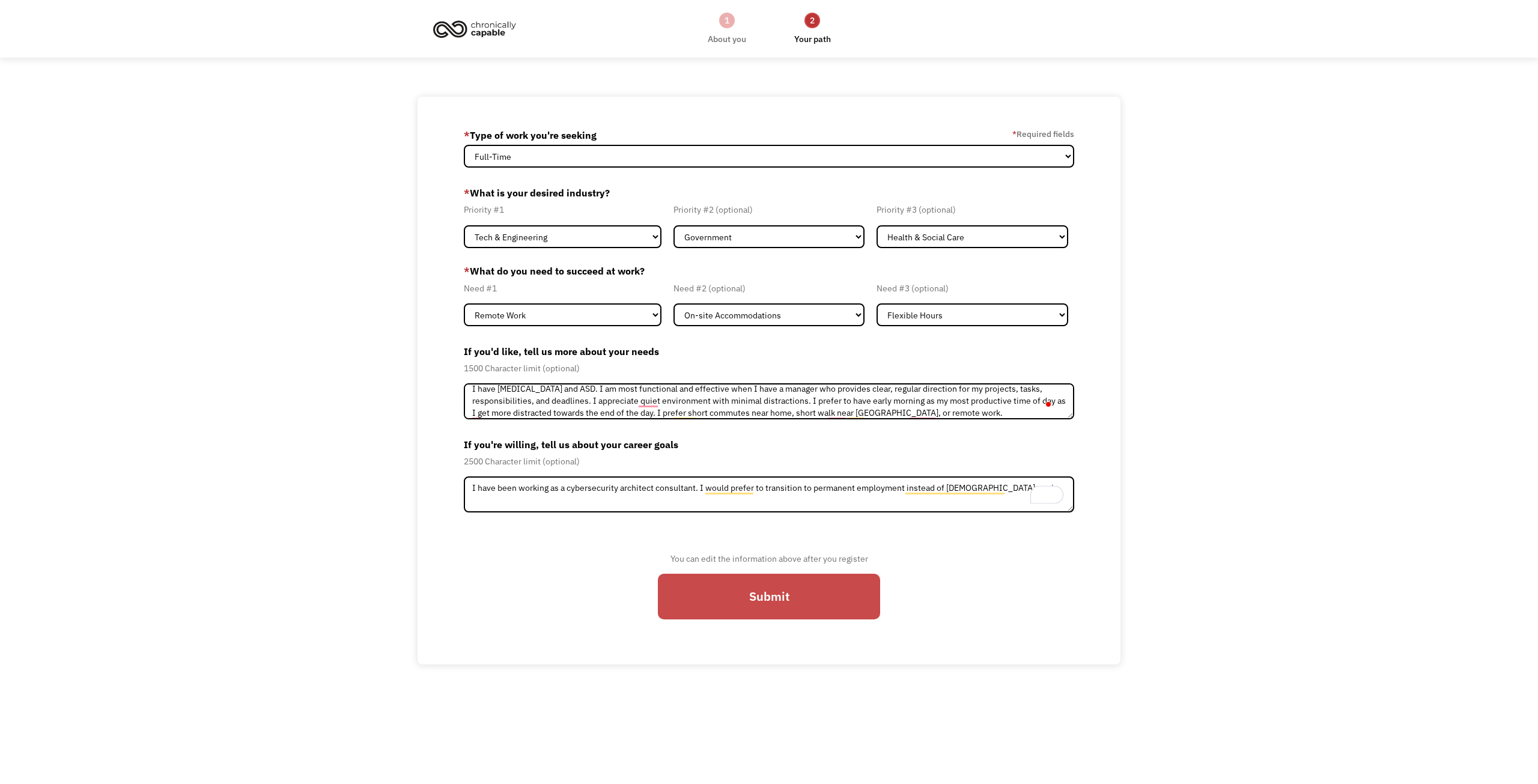
click at [744, 593] on input "Submit" at bounding box center [769, 596] width 222 height 46
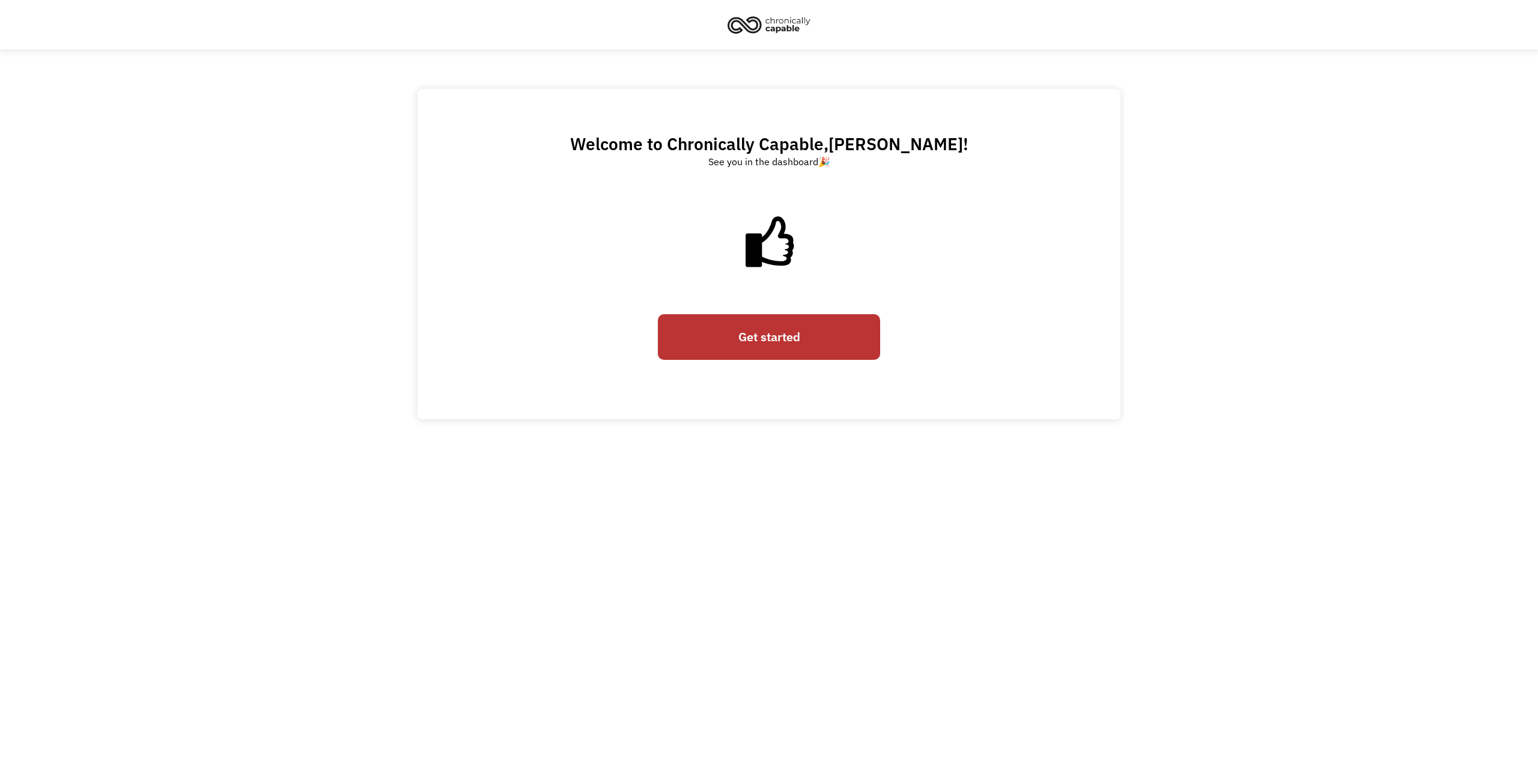
click at [765, 340] on link "Get started" at bounding box center [769, 337] width 222 height 46
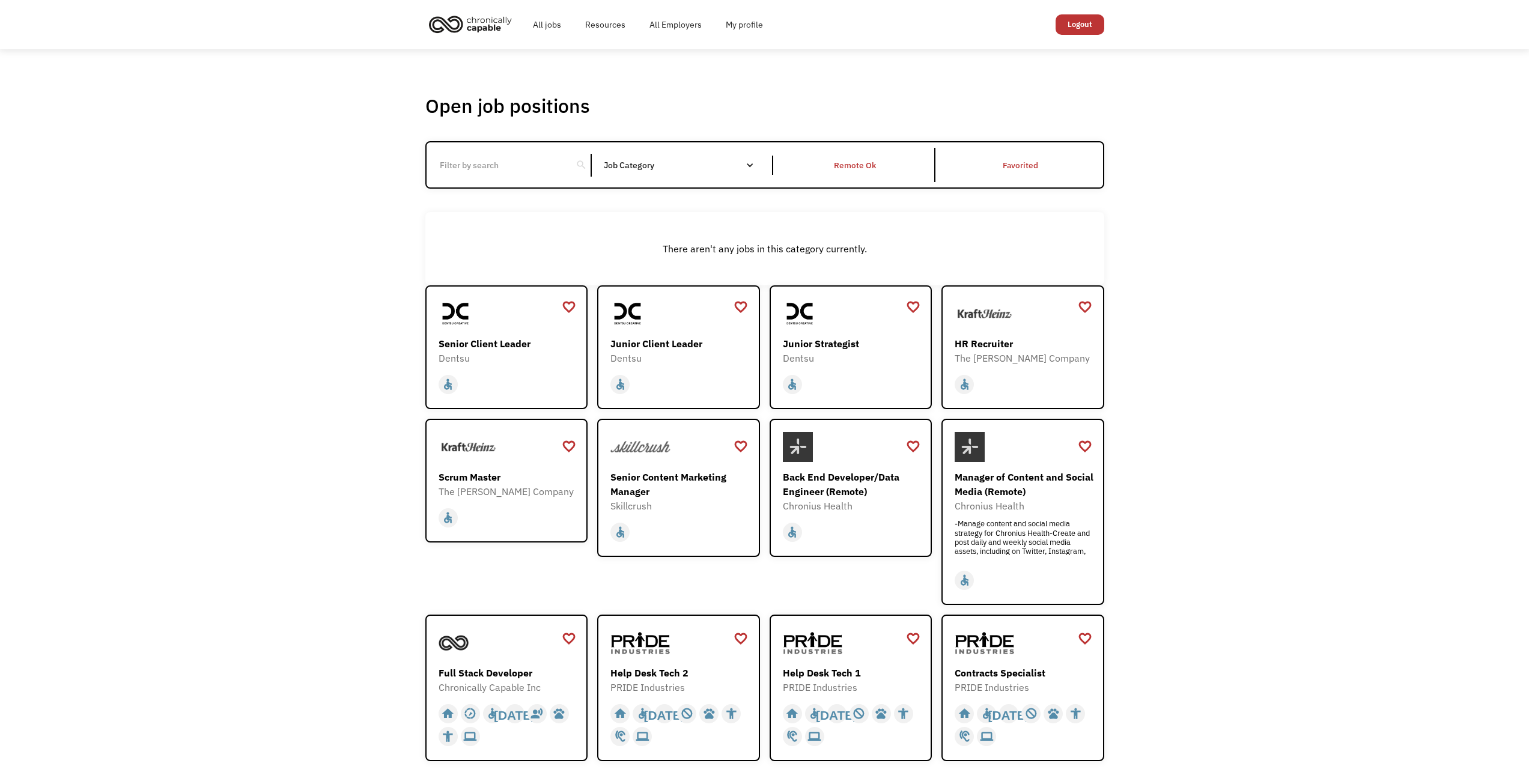
click at [488, 161] on input "Email Form" at bounding box center [499, 165] width 134 height 23
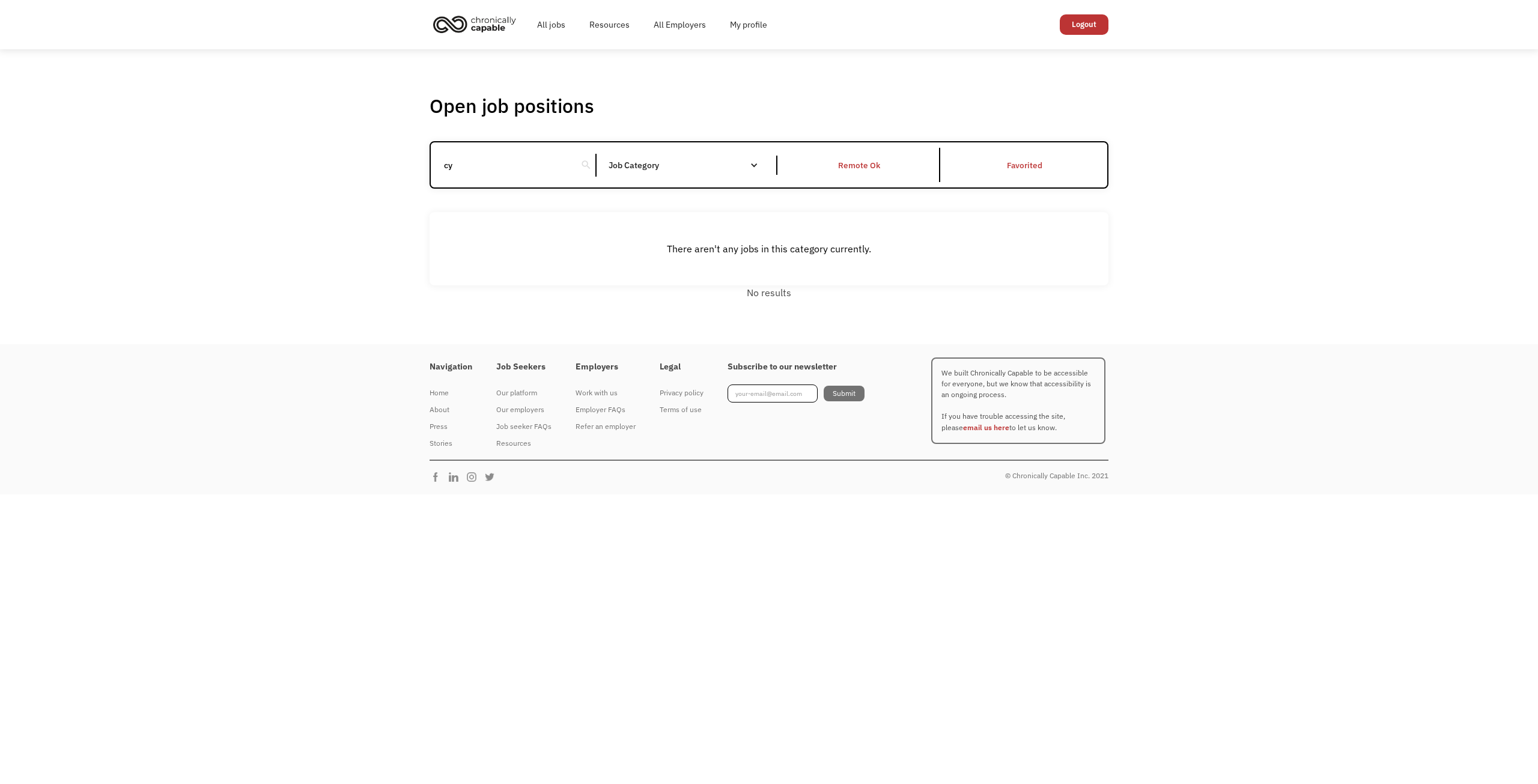
type input "c"
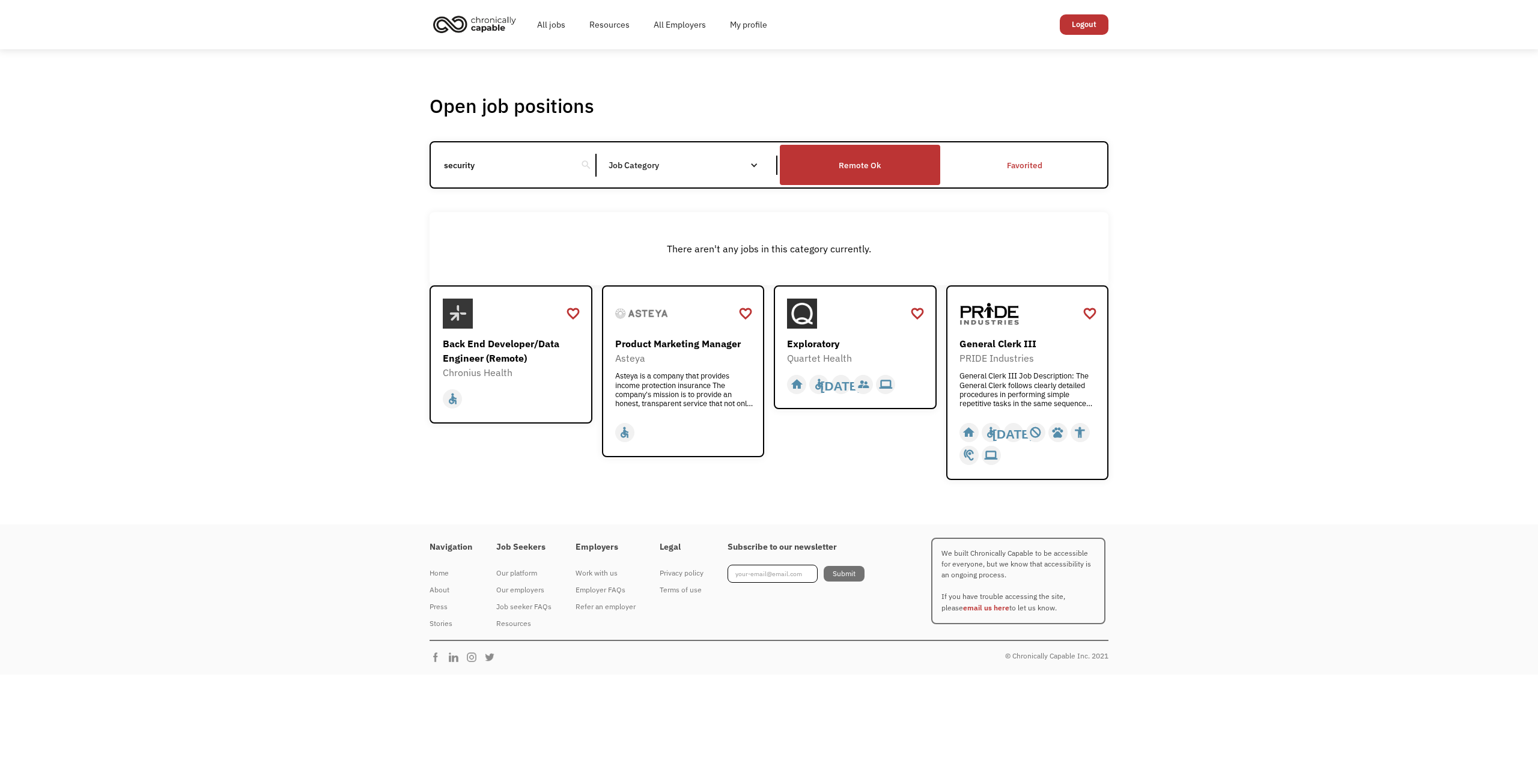
type input "security"
click at [830, 167] on div "Remote Ok" at bounding box center [860, 164] width 160 height 33
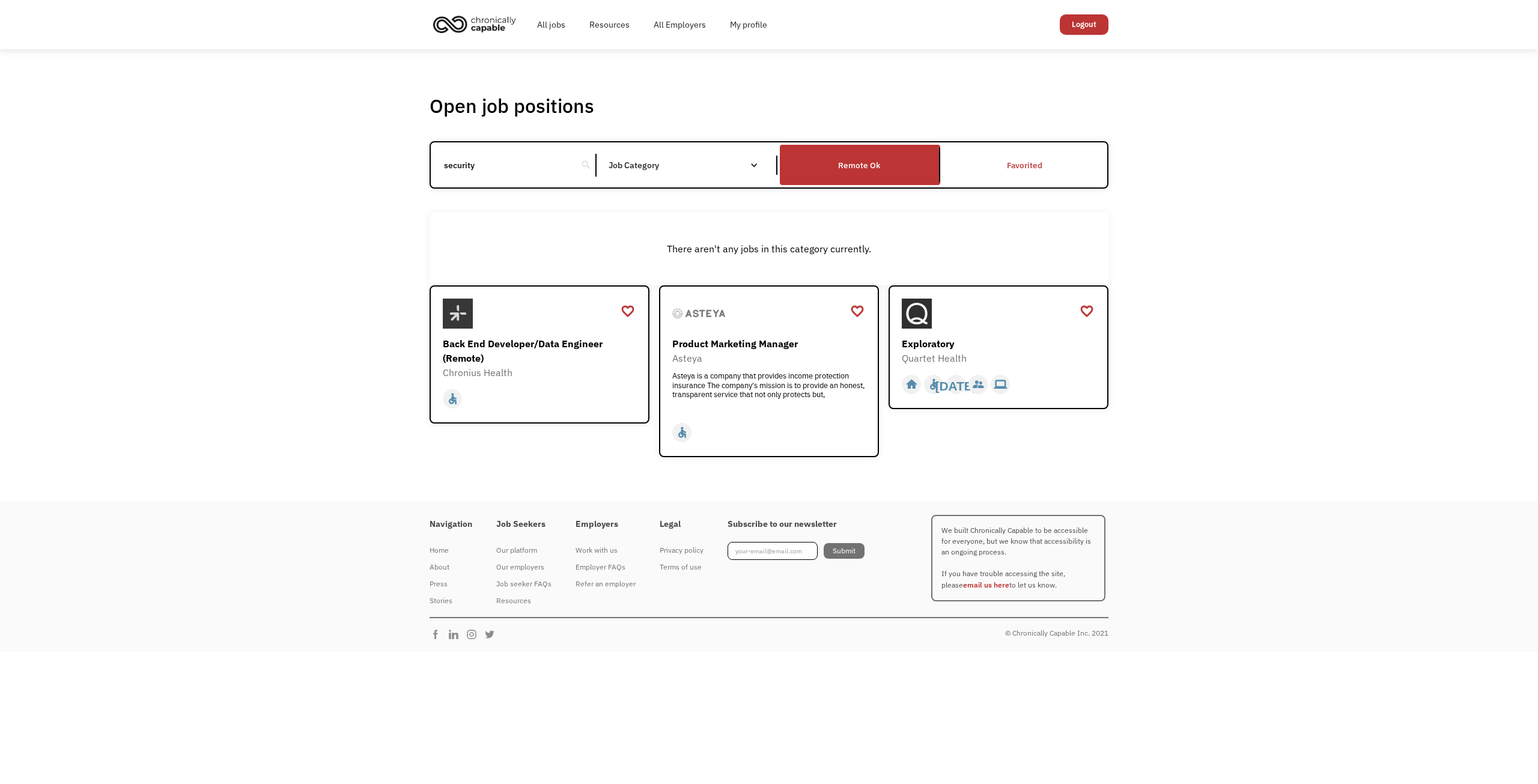
drag, startPoint x: 479, startPoint y: 165, endPoint x: 358, endPoint y: 165, distance: 121.0
click at [358, 165] on div "Open job positions You have X liked items Search security search Filter by cate…" at bounding box center [769, 275] width 1538 height 452
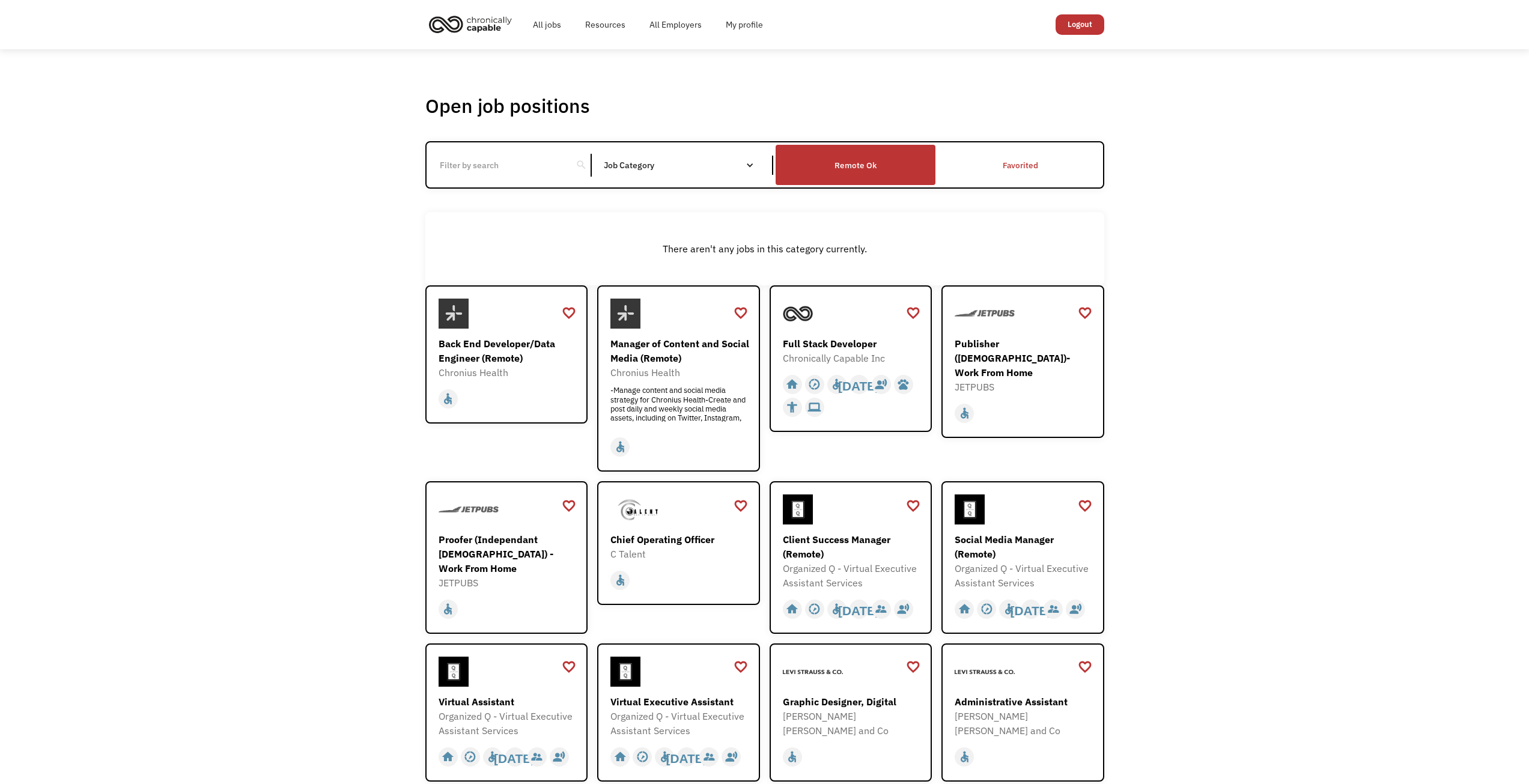
click at [852, 159] on div "Remote Ok" at bounding box center [855, 165] width 42 height 14
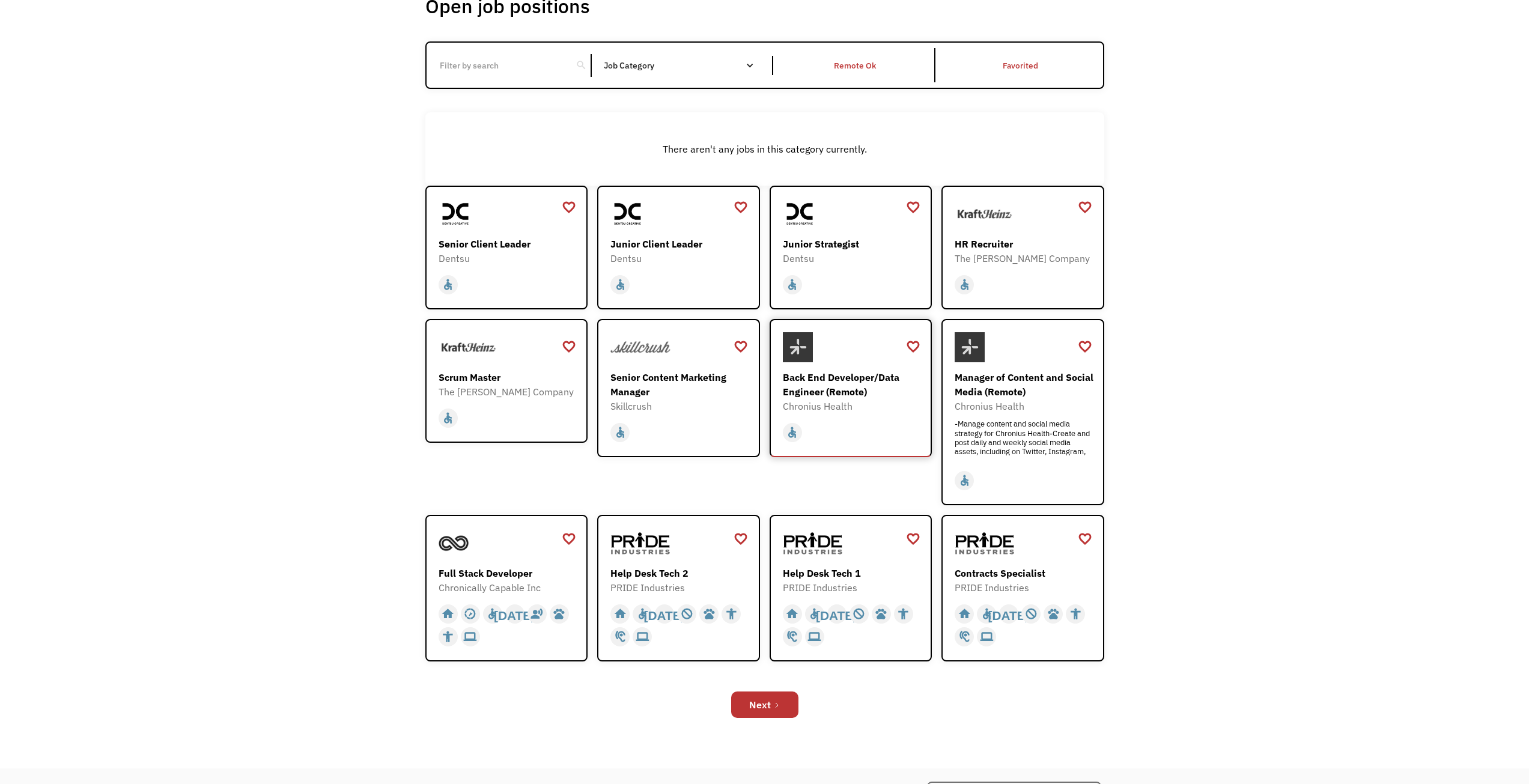
scroll to position [233, 0]
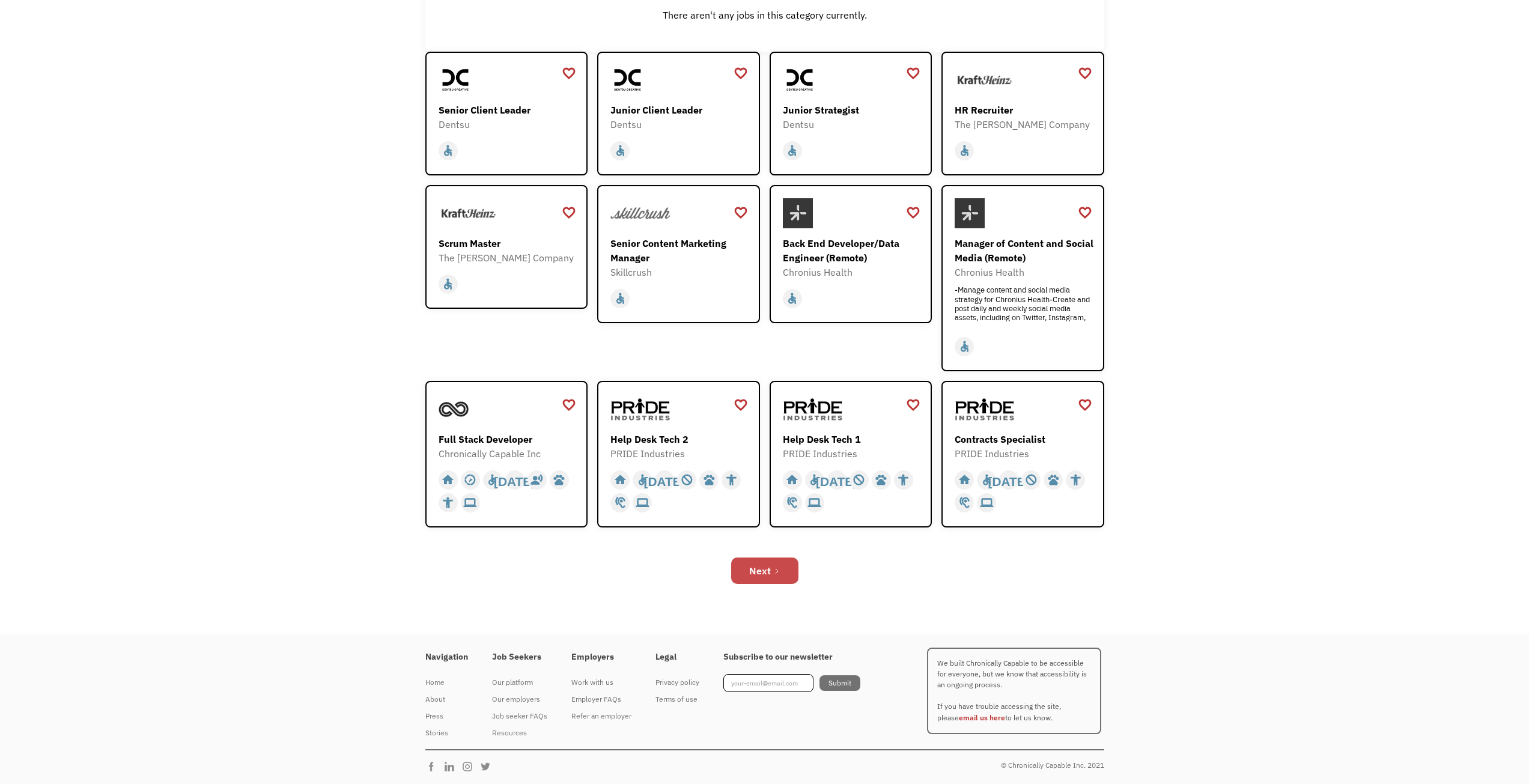
click at [768, 570] on div "Next" at bounding box center [760, 570] width 22 height 14
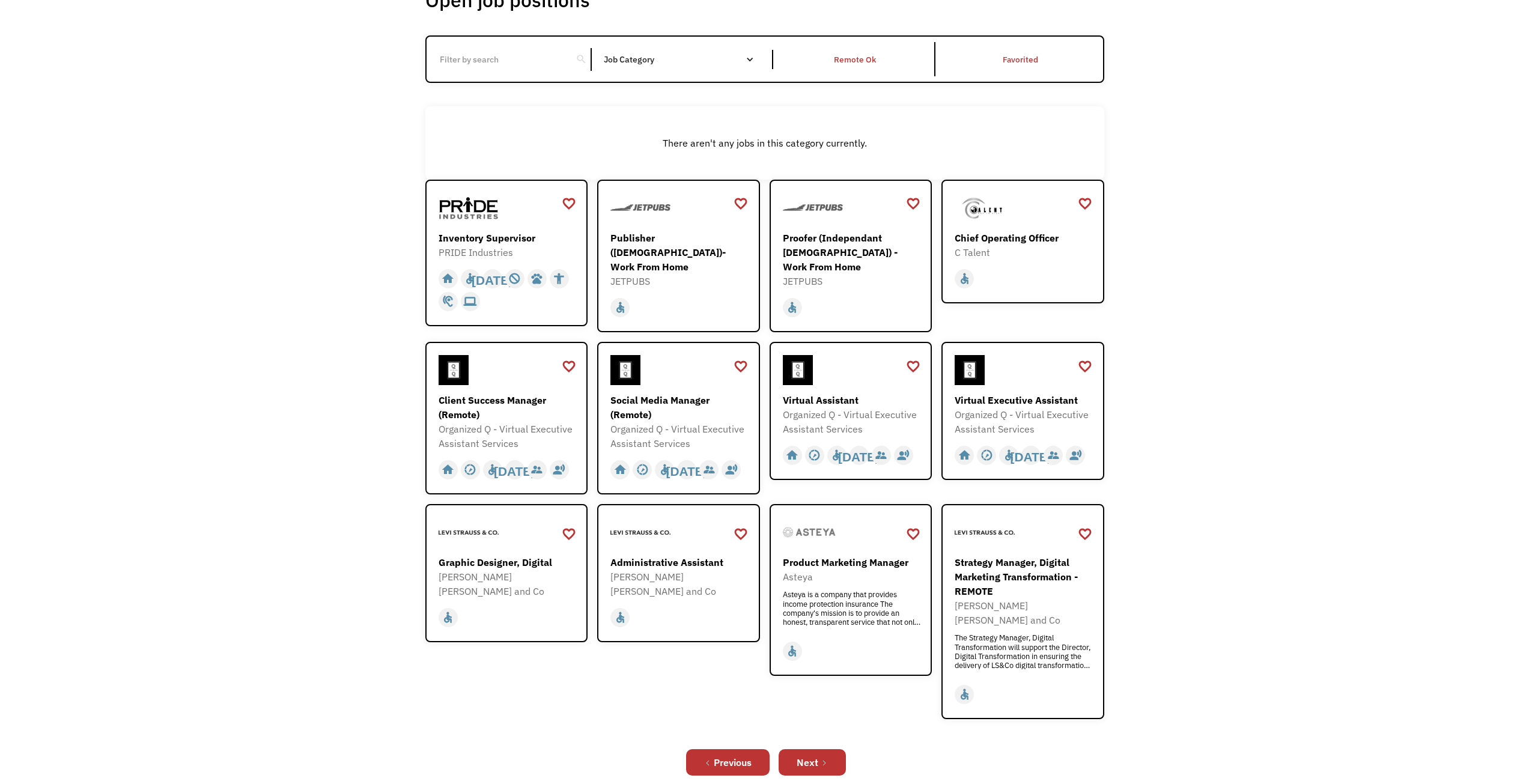
scroll to position [240, 0]
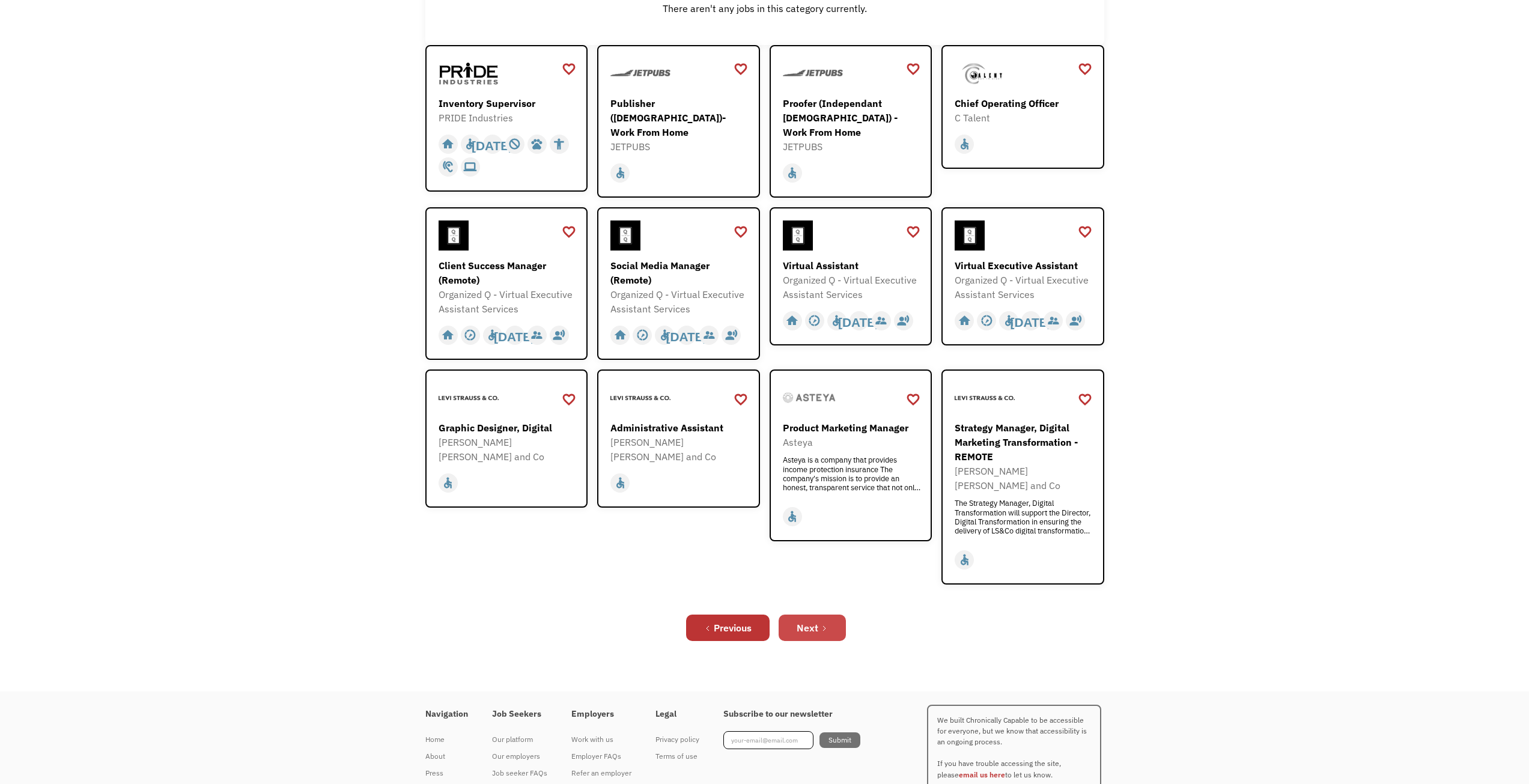
click at [797, 614] on link "Next" at bounding box center [812, 627] width 67 height 27
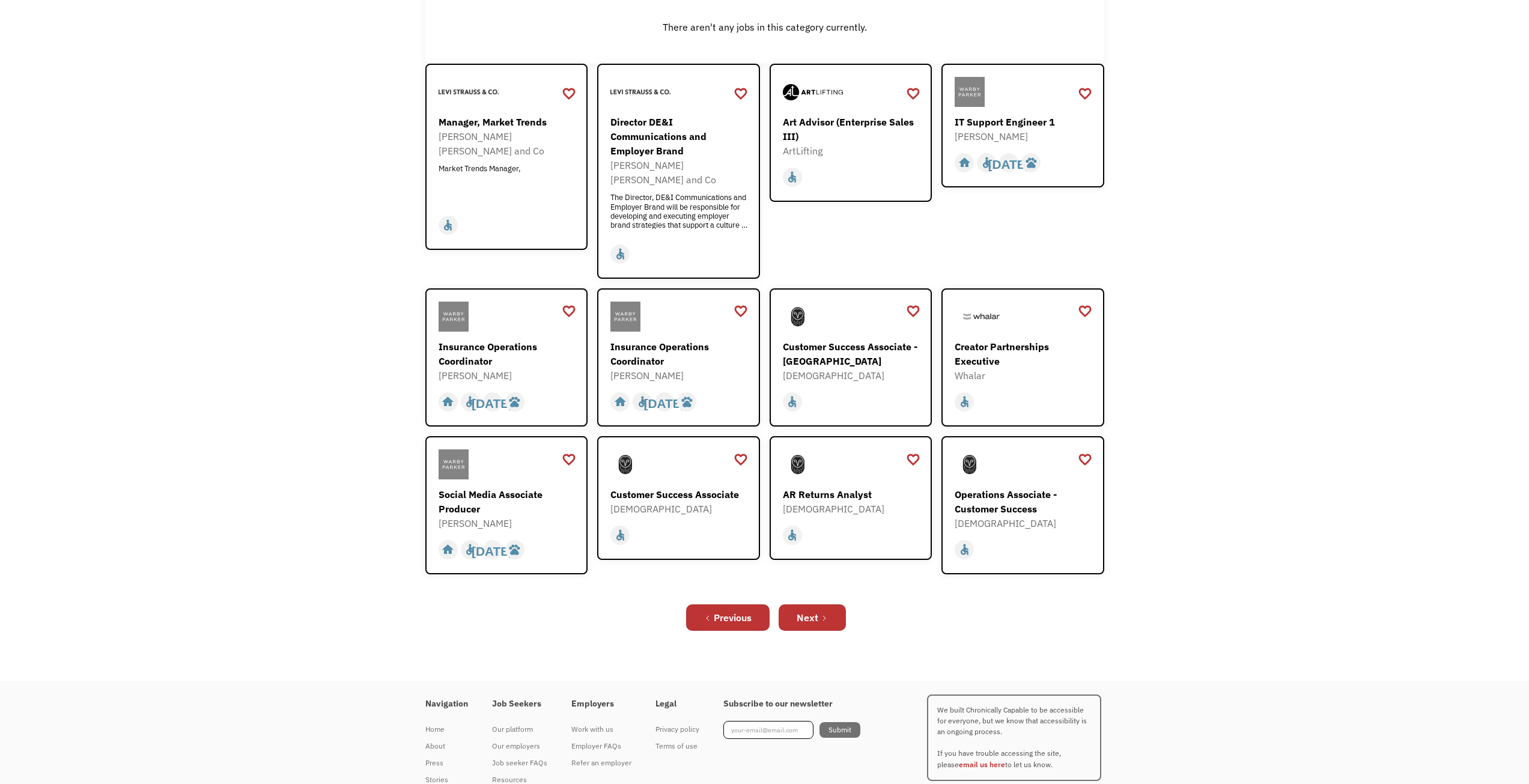
scroll to position [254, 0]
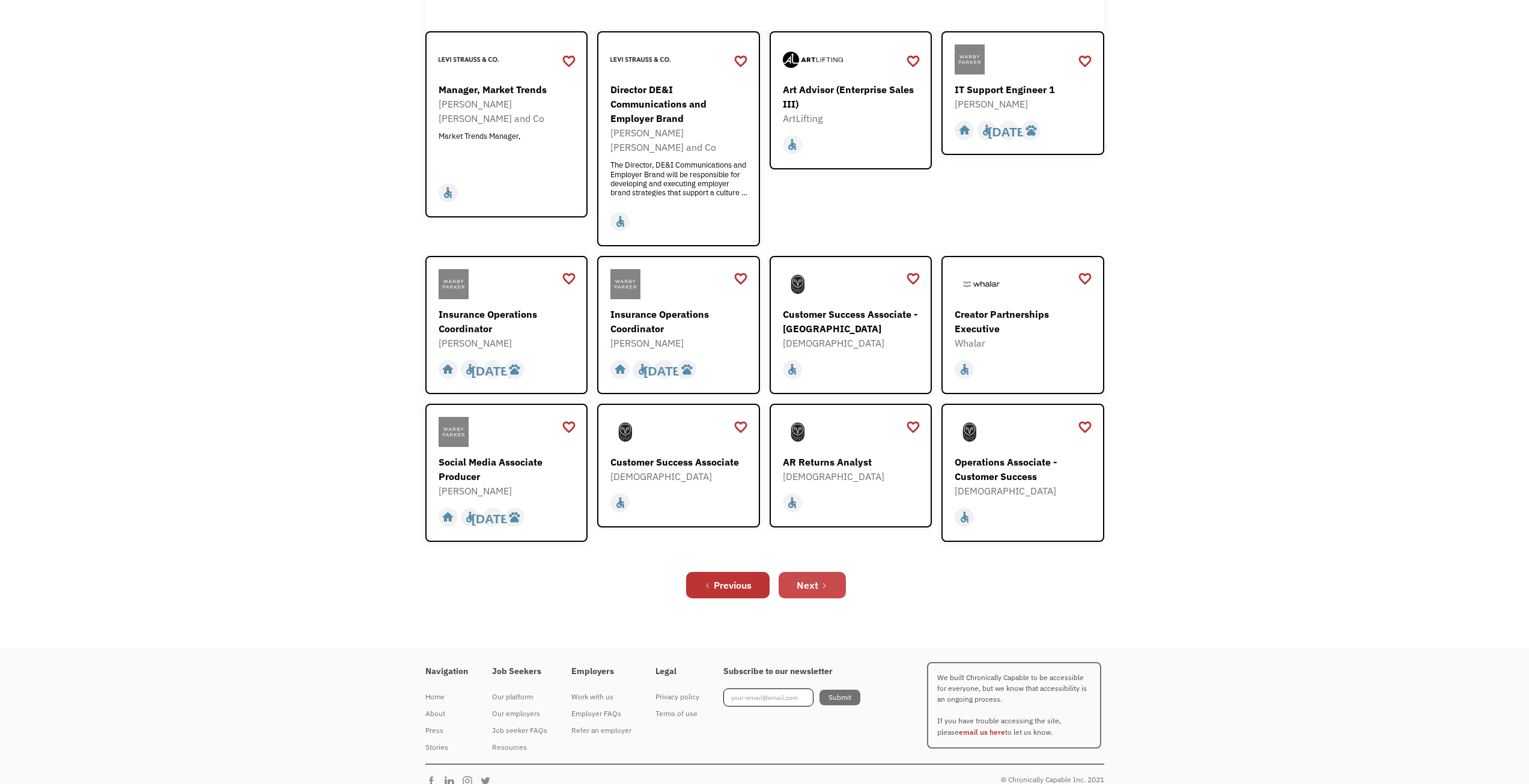
click at [820, 573] on link "Next" at bounding box center [812, 585] width 67 height 27
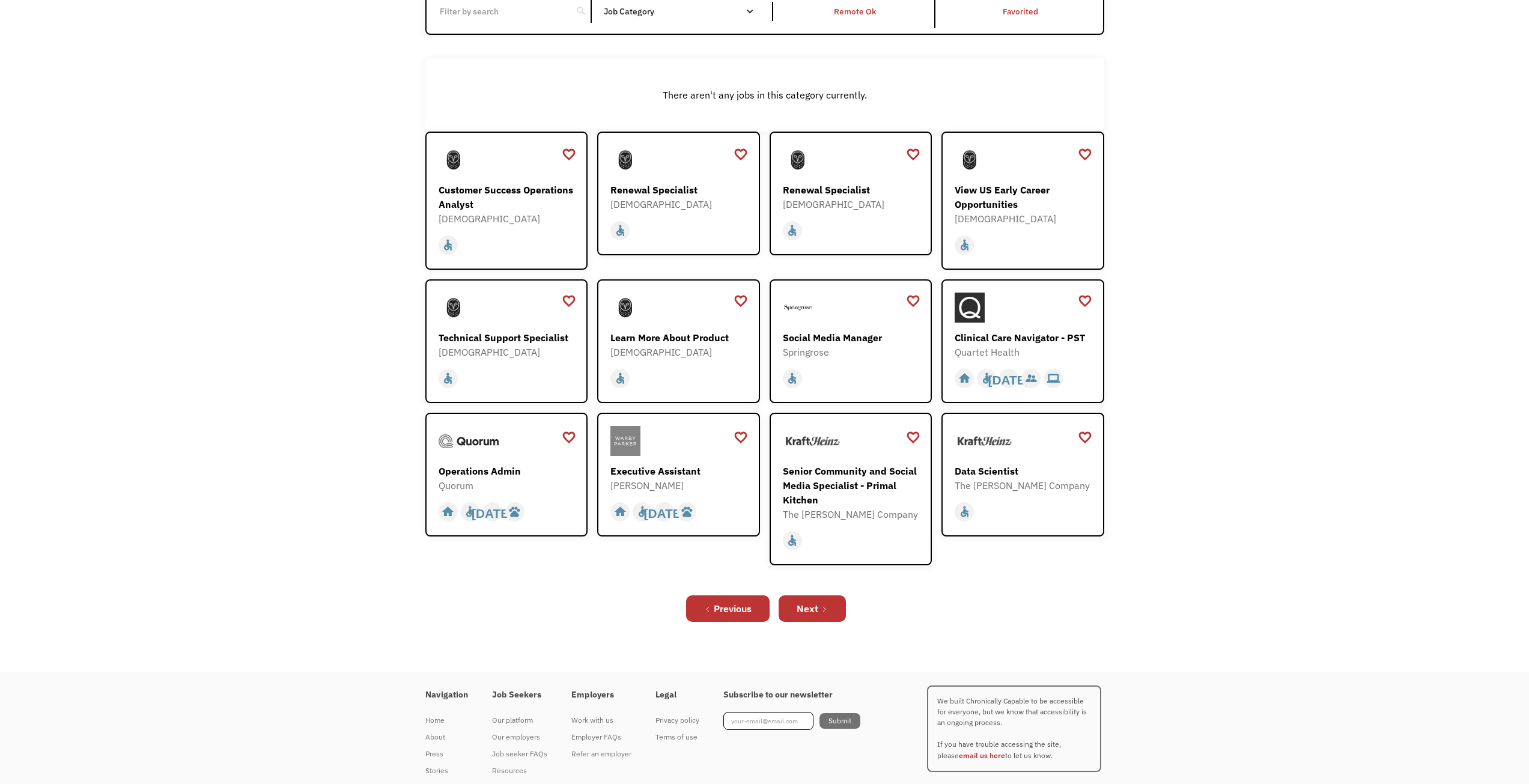
scroll to position [191, 0]
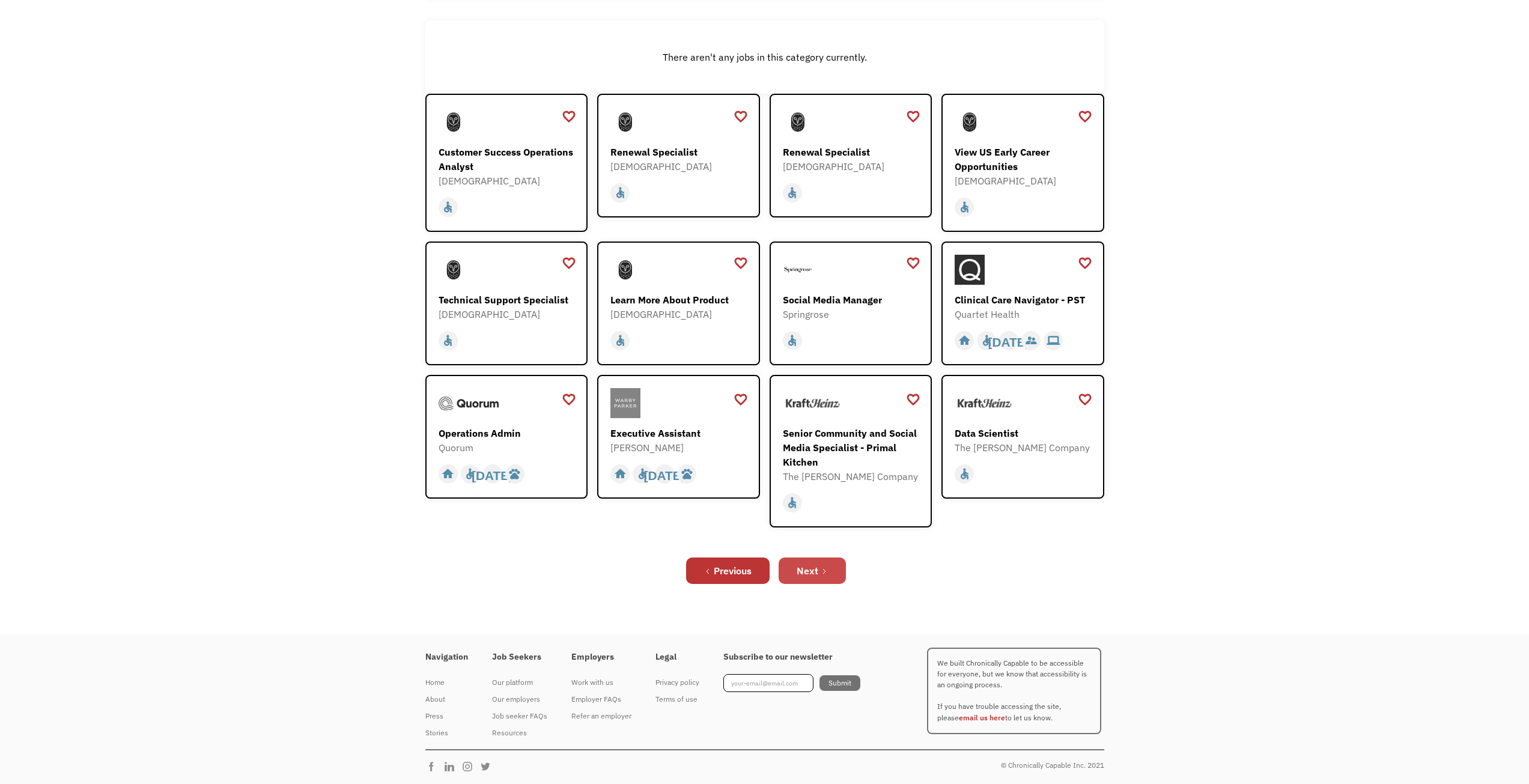
click at [814, 579] on link "Next" at bounding box center [812, 570] width 67 height 27
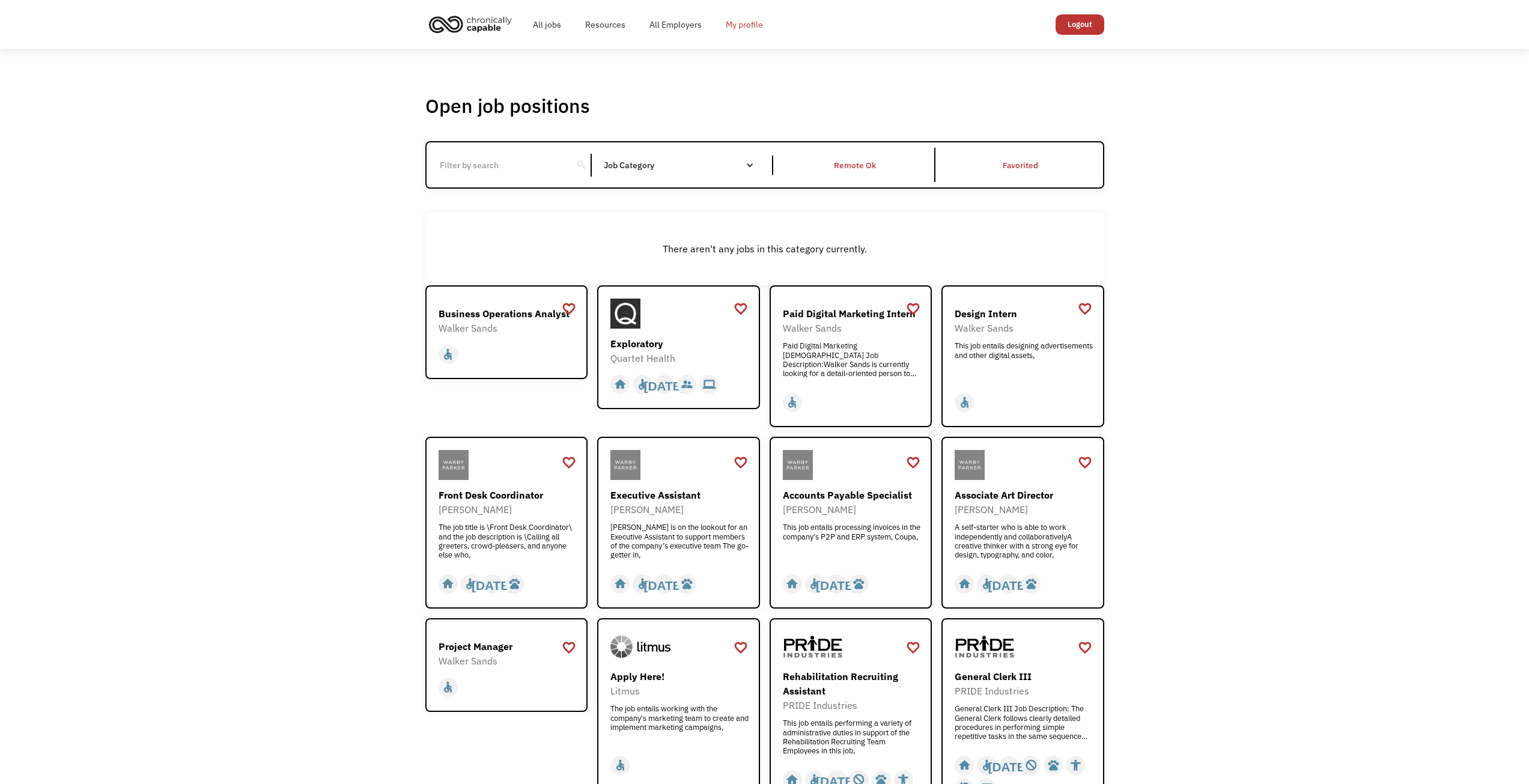
click at [736, 21] on link "My profile" at bounding box center [744, 25] width 61 height 38
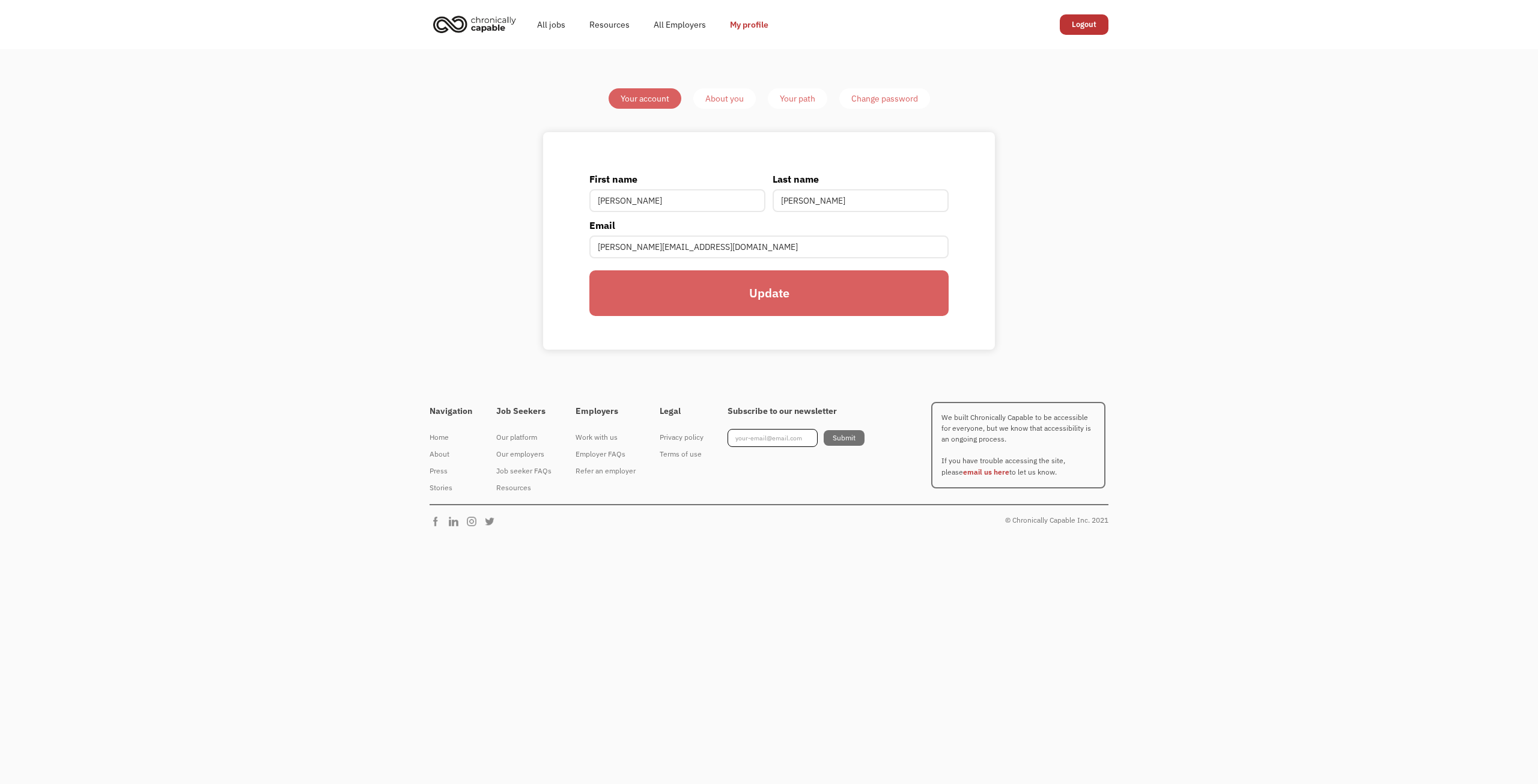
click at [763, 294] on input "Update" at bounding box center [769, 293] width 359 height 46
click at [494, 26] on img "home" at bounding box center [475, 24] width 90 height 27
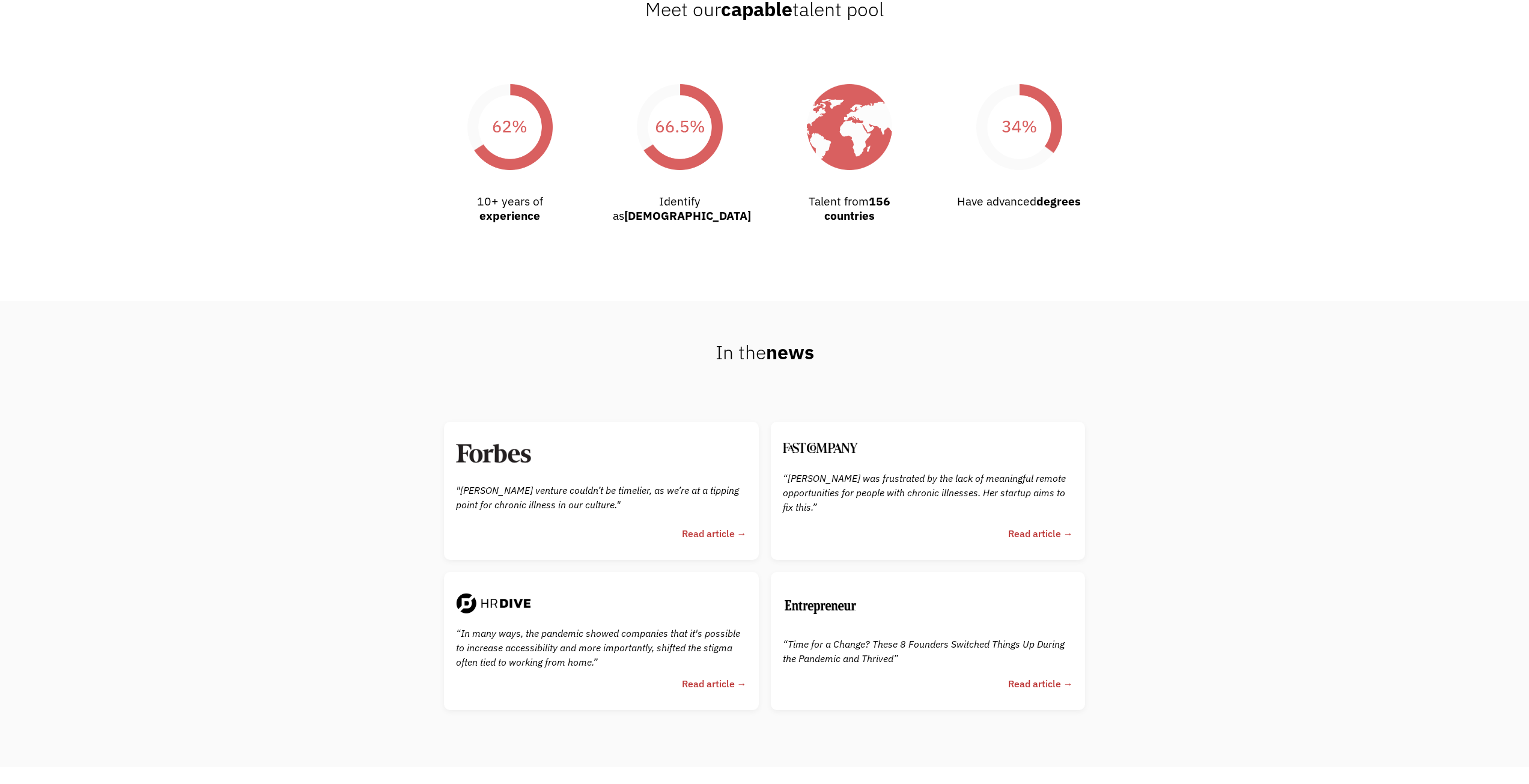
scroll to position [3003, 0]
